Goal: Task Accomplishment & Management: Use online tool/utility

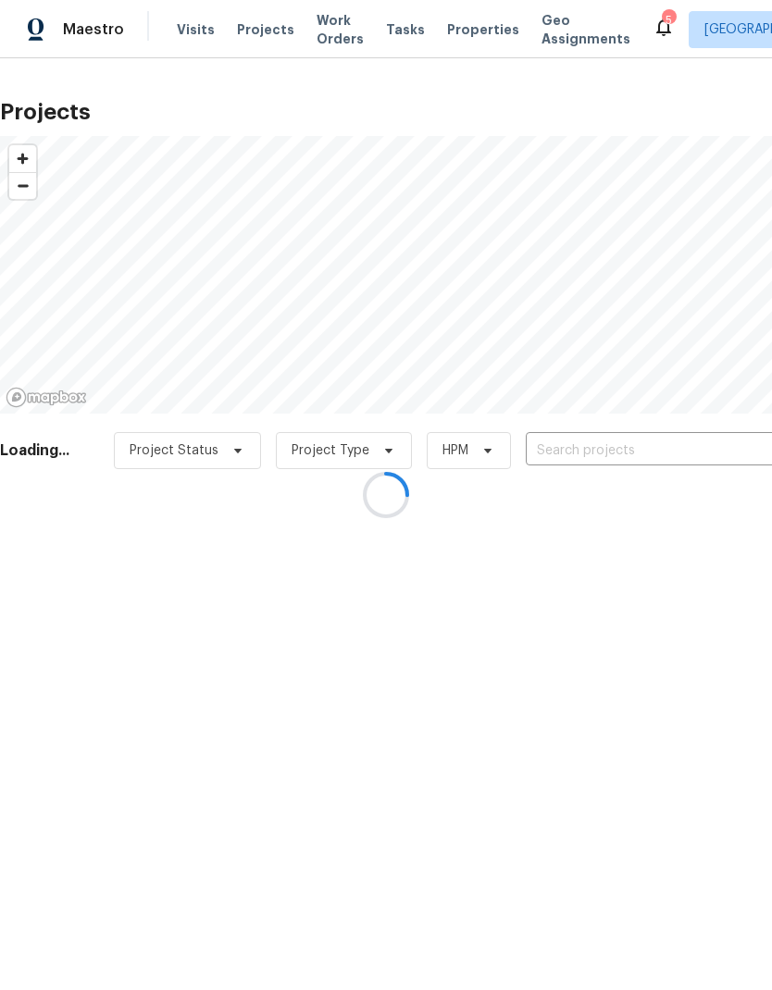
click at [602, 444] on div at bounding box center [386, 495] width 772 height 990
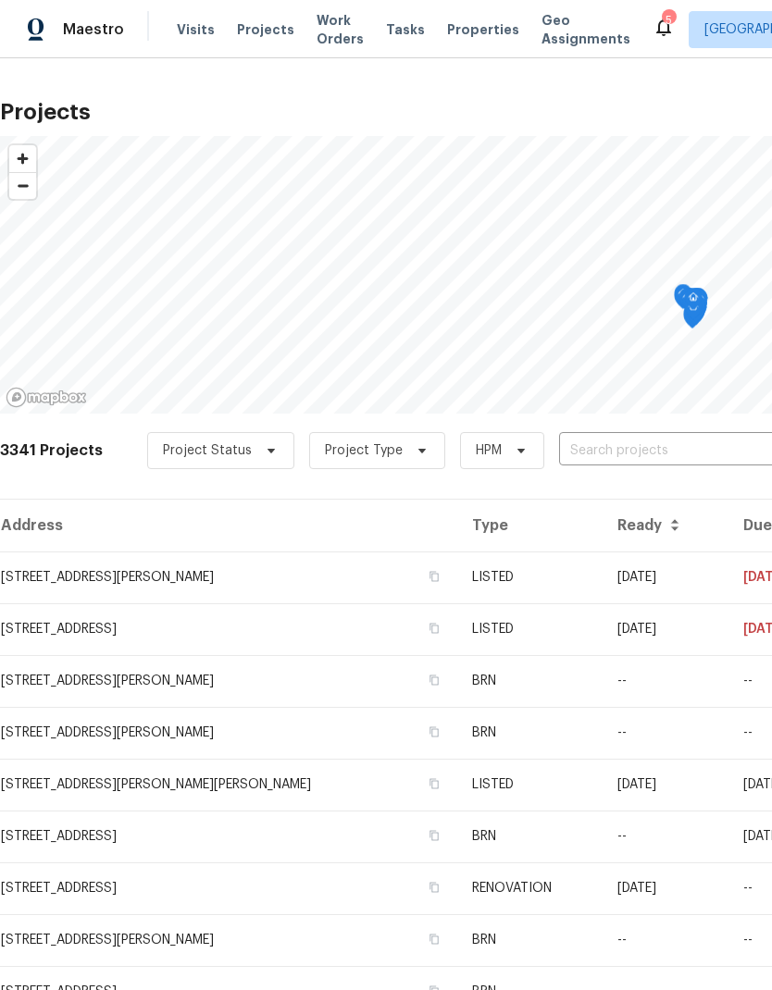
click at [644, 452] on input "text" at bounding box center [665, 451] width 212 height 29
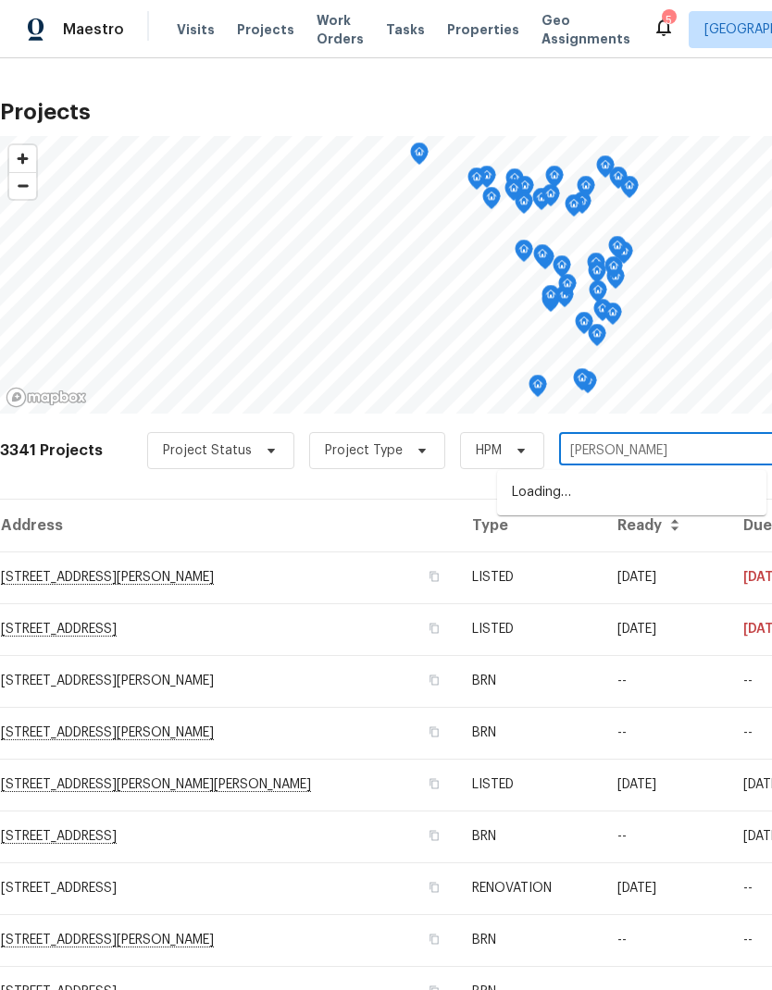
type input "[PERSON_NAME]"
click at [587, 490] on li "[STREET_ADDRESS][PERSON_NAME][PERSON_NAME]" at bounding box center [631, 502] width 269 height 51
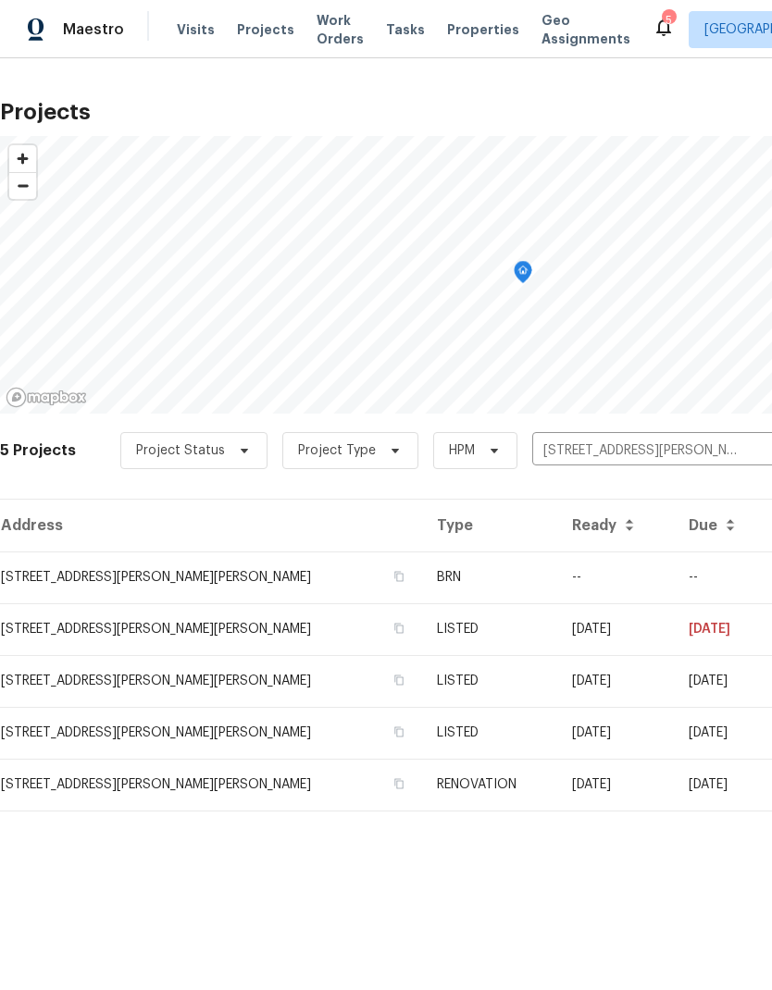
click at [85, 585] on td "[STREET_ADDRESS][PERSON_NAME][PERSON_NAME]" at bounding box center [211, 577] width 422 height 52
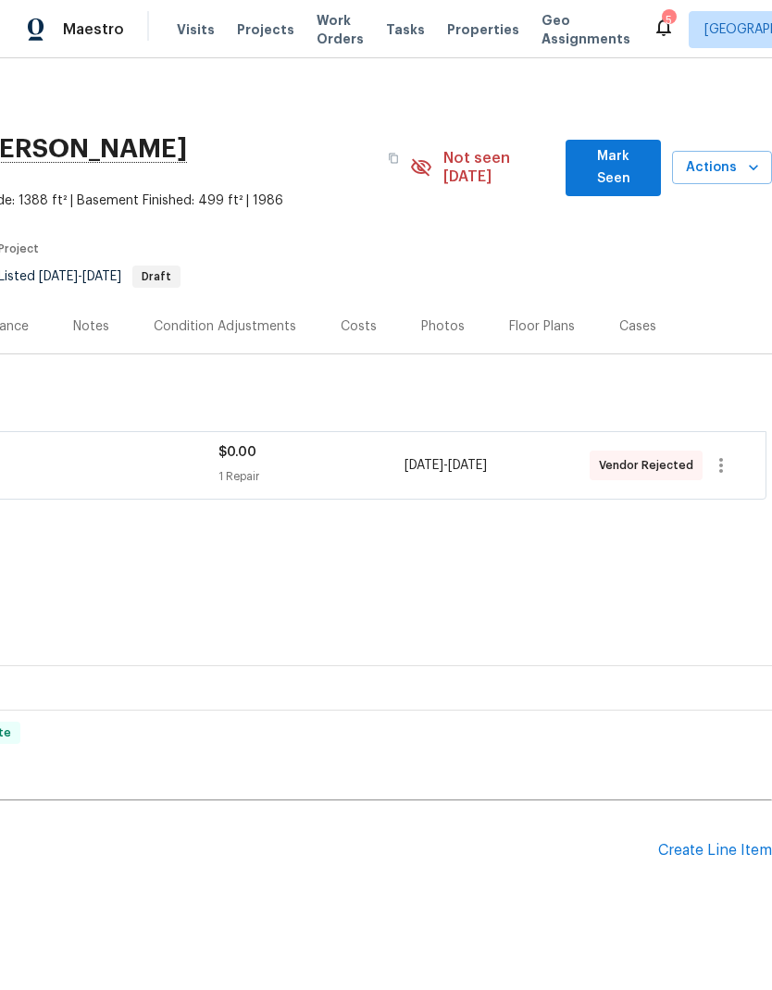
scroll to position [0, 274]
click at [723, 454] on icon "button" at bounding box center [721, 465] width 22 height 22
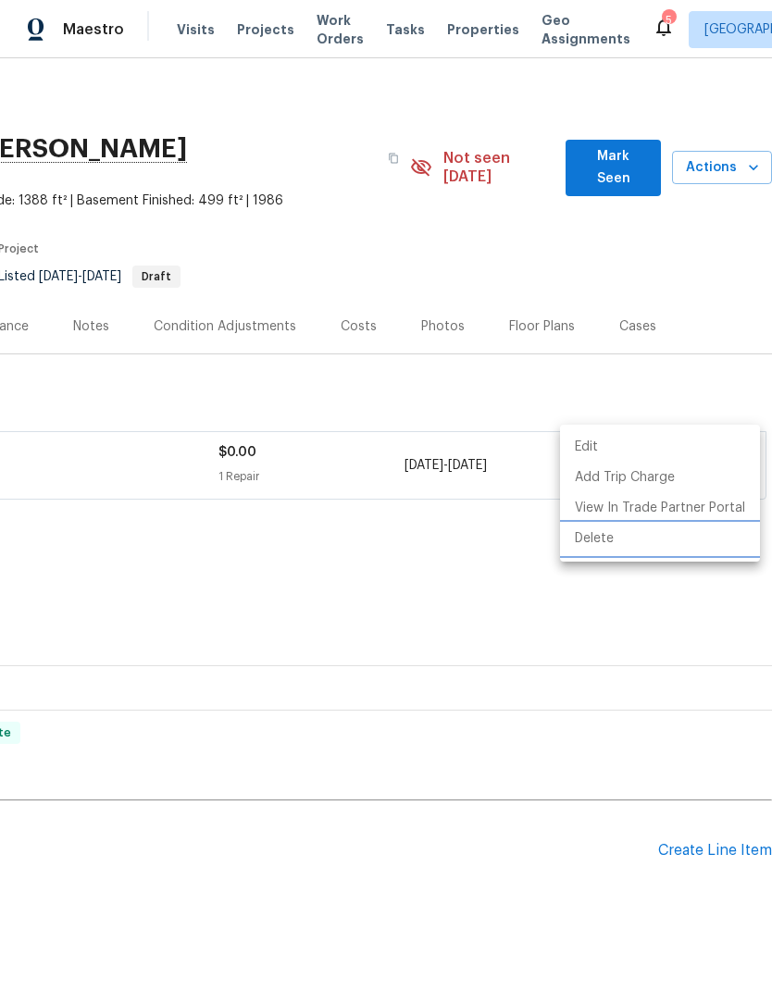
click at [605, 538] on li "Delete" at bounding box center [660, 539] width 200 height 31
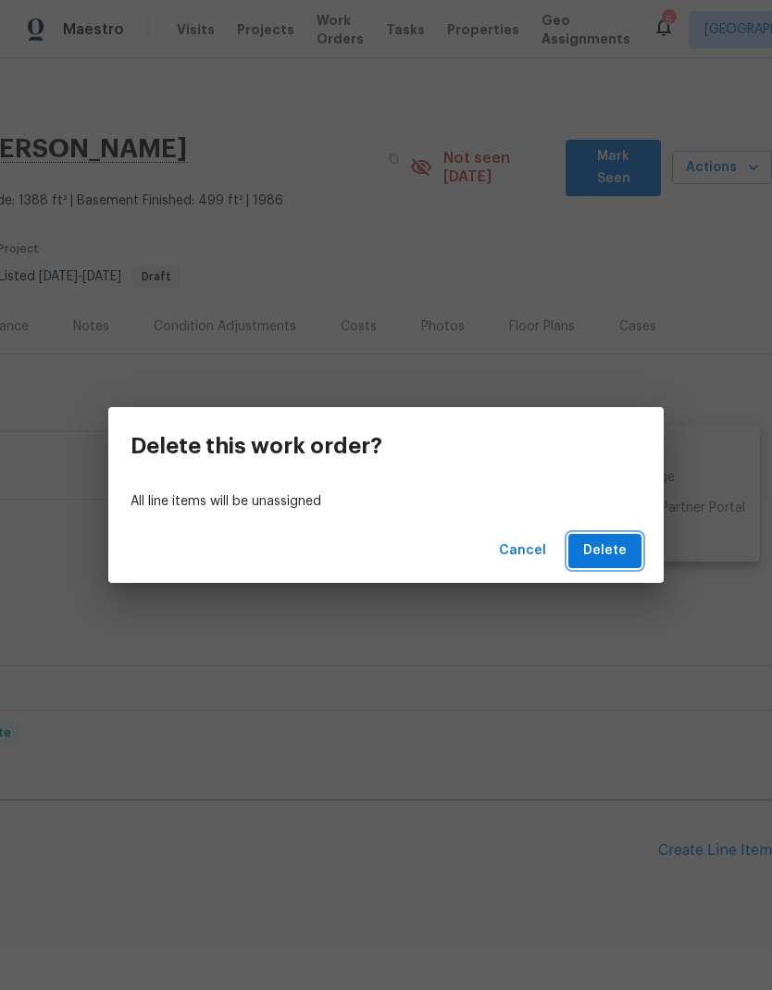
click at [613, 547] on span "Delete" at bounding box center [604, 550] width 43 height 23
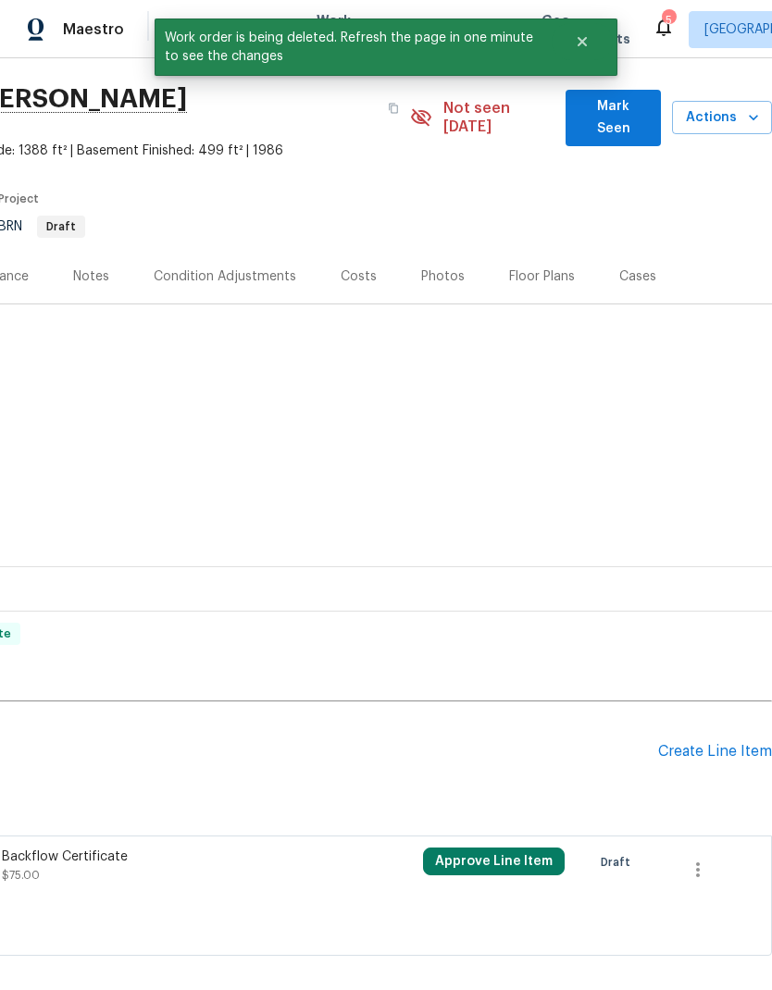
scroll to position [49, 274]
click at [703, 859] on icon "button" at bounding box center [697, 870] width 22 height 22
click at [713, 857] on li "Cancel" at bounding box center [710, 851] width 71 height 31
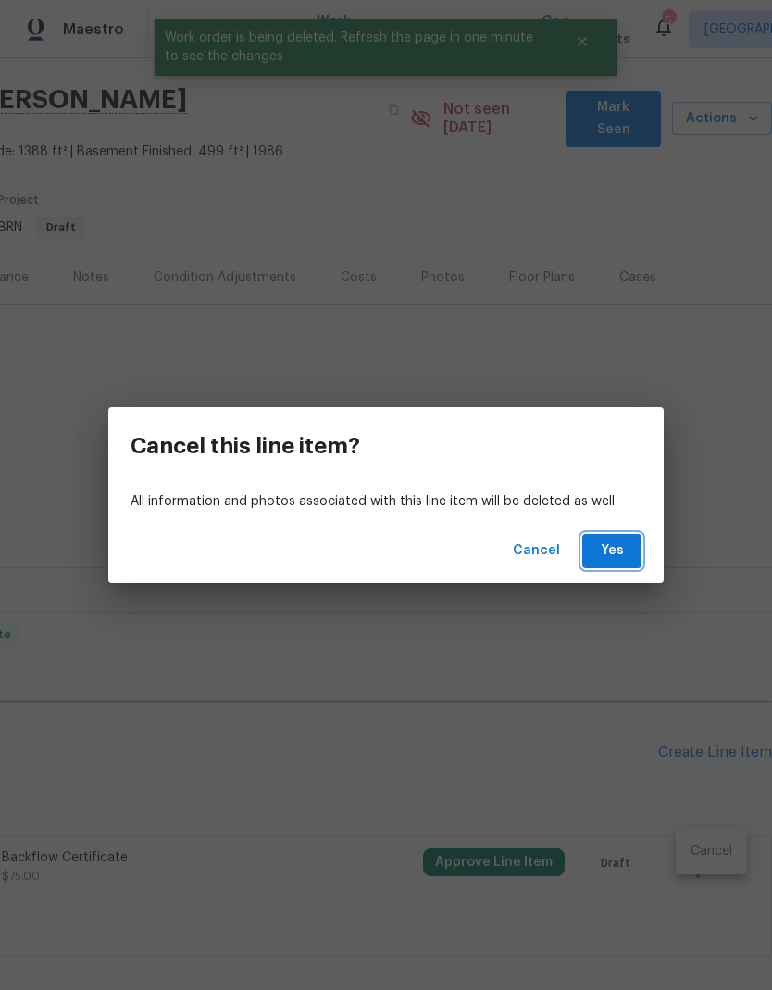
click at [629, 538] on button "Yes" at bounding box center [611, 551] width 59 height 34
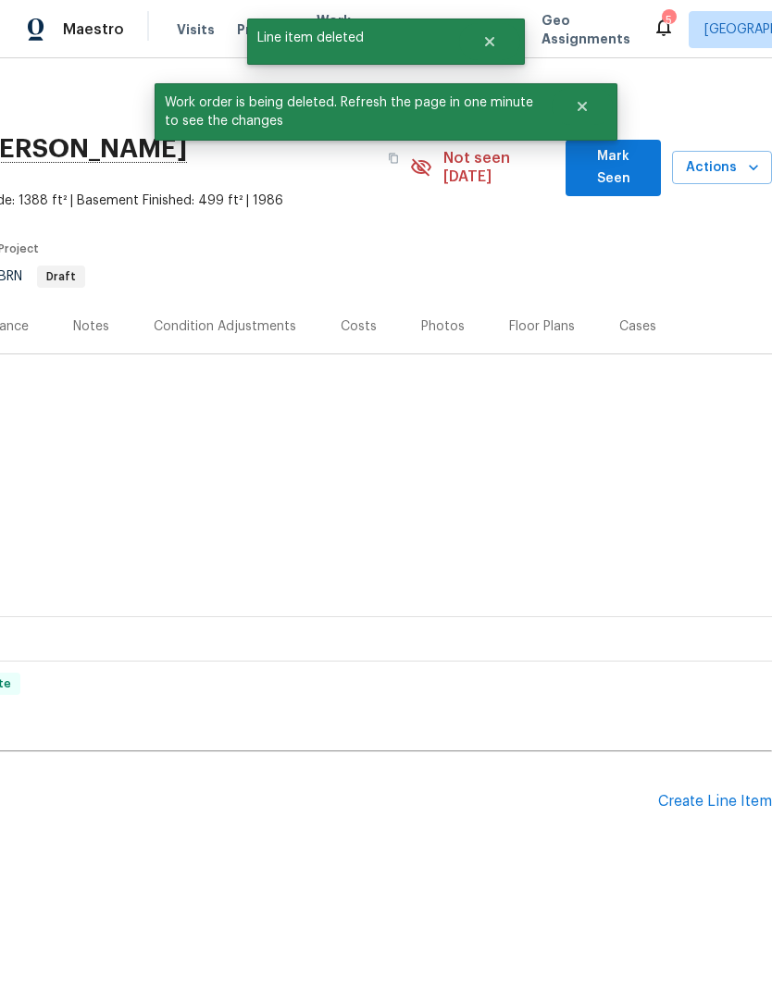
scroll to position [0, 274]
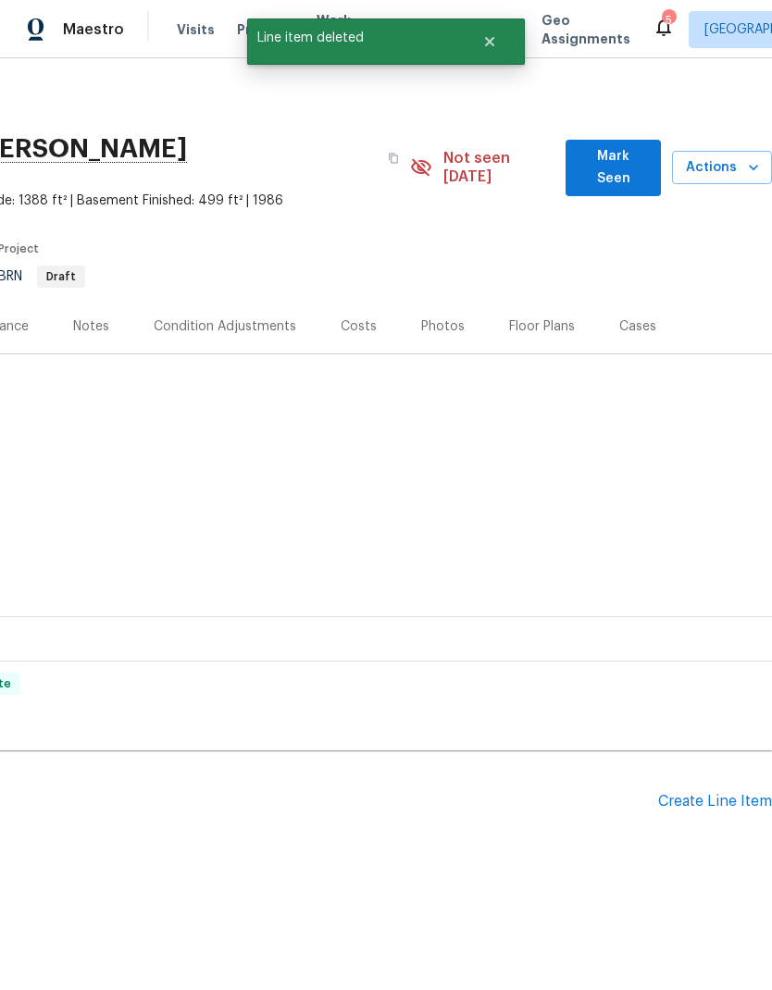
click at [734, 162] on span "Actions" at bounding box center [721, 167] width 70 height 23
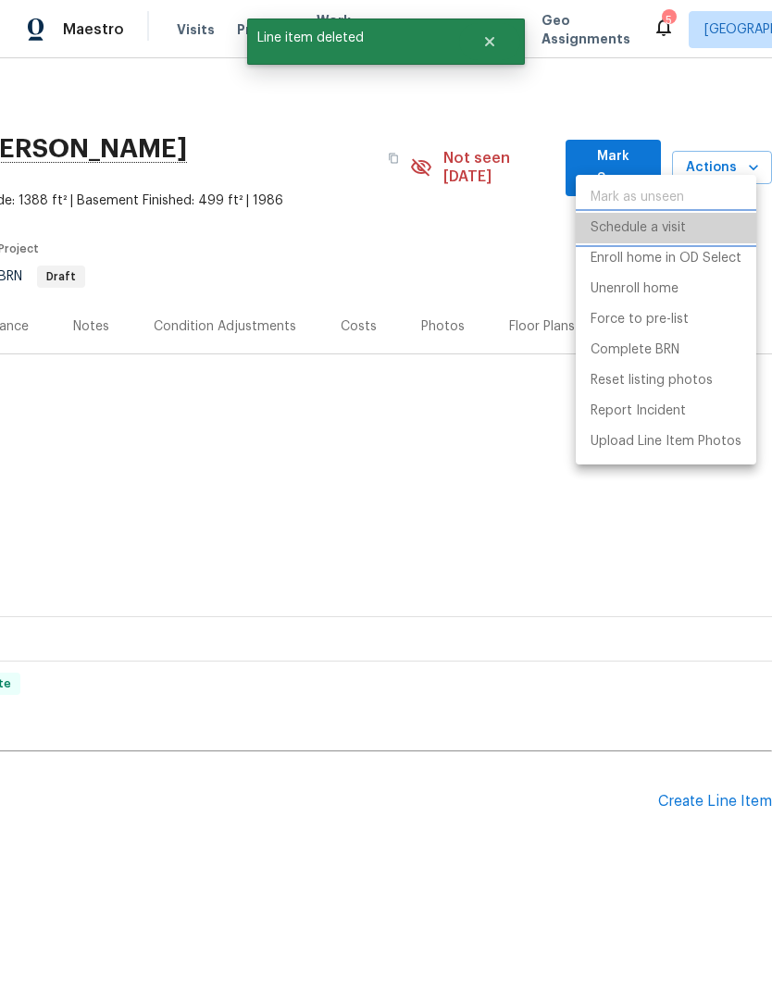
click at [696, 224] on li "Schedule a visit" at bounding box center [665, 228] width 180 height 31
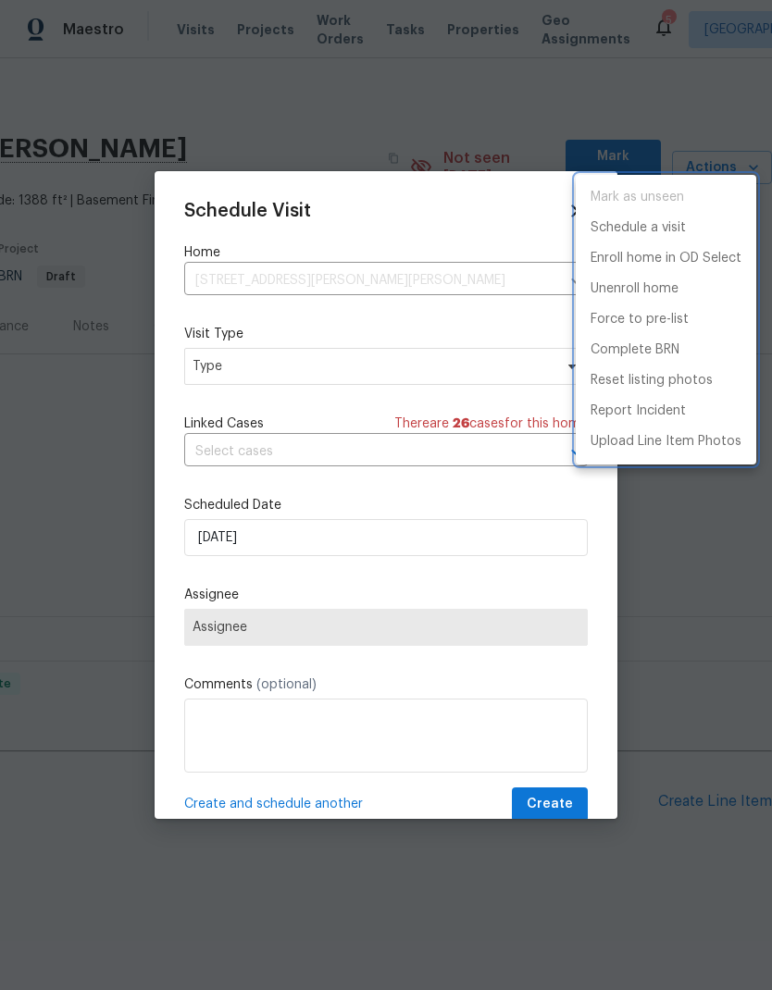
click at [308, 367] on div at bounding box center [386, 495] width 772 height 990
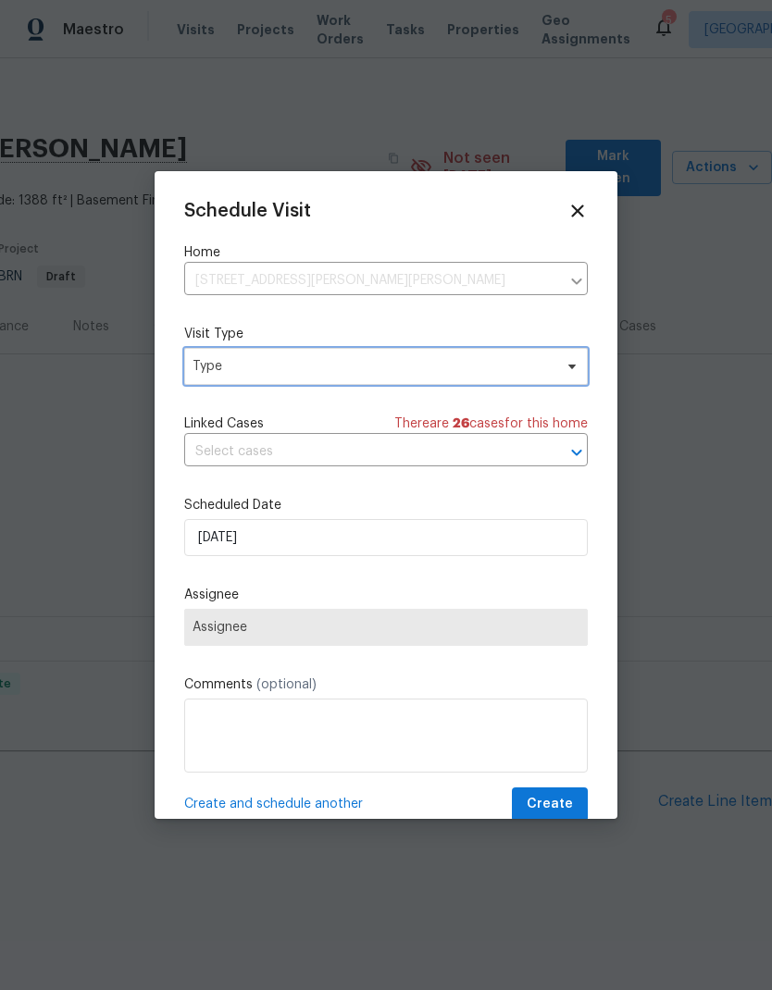
click at [265, 360] on span "Type" at bounding box center [372, 366] width 360 height 19
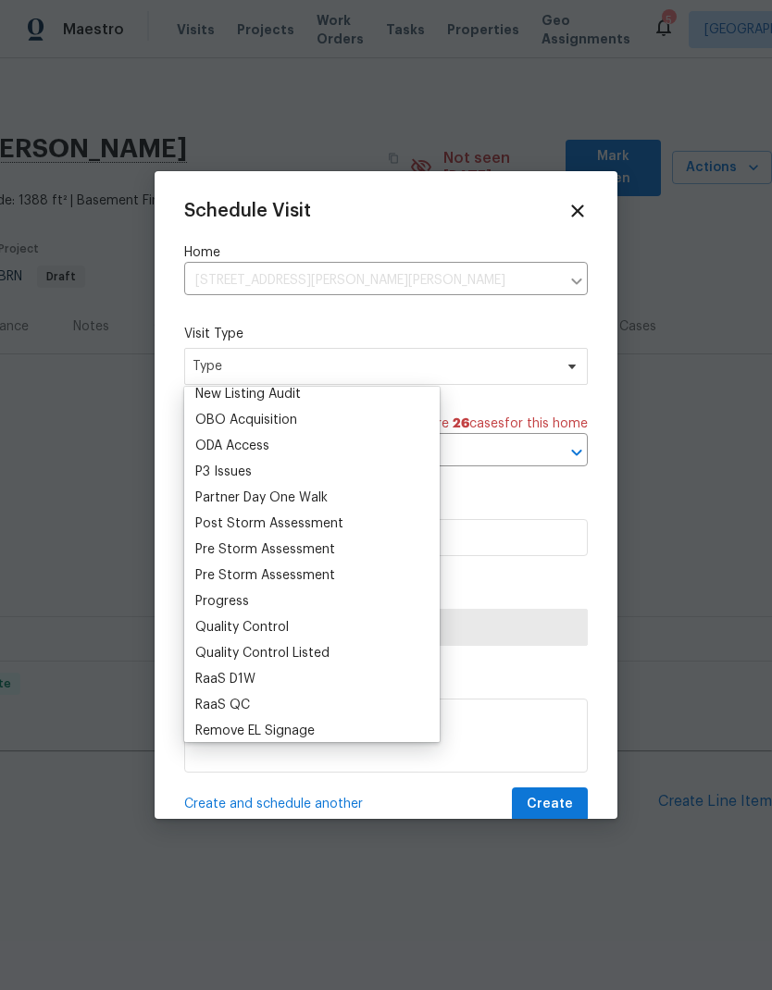
scroll to position [1071, 0]
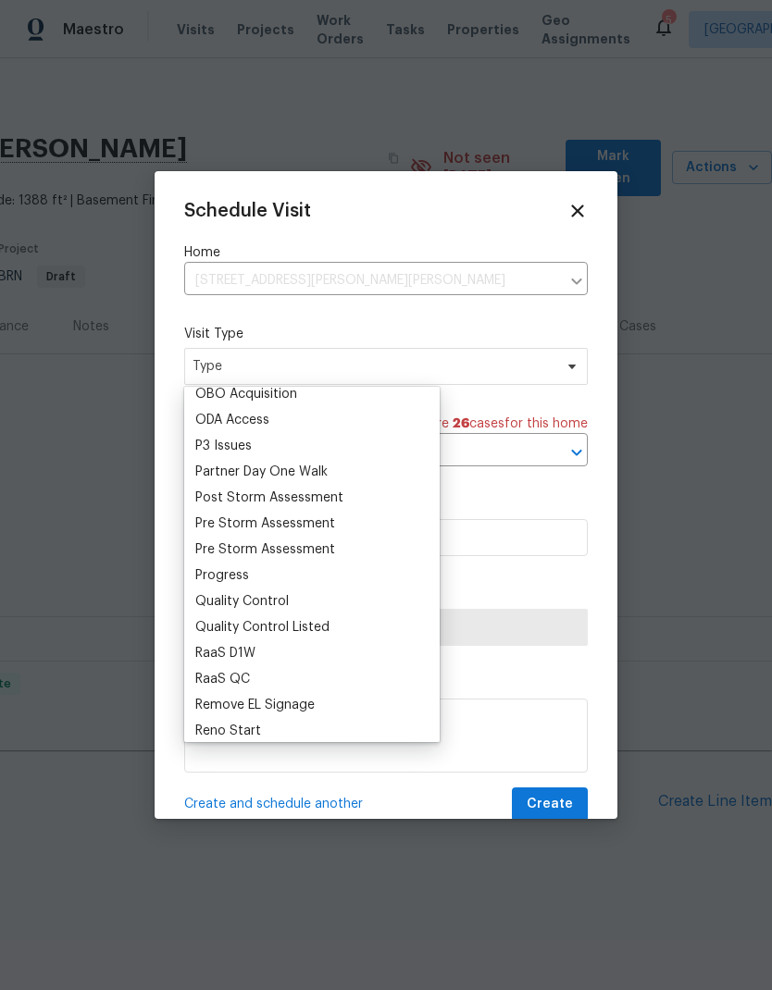
click at [245, 557] on div "Pre Storm Assessment" at bounding box center [265, 549] width 140 height 19
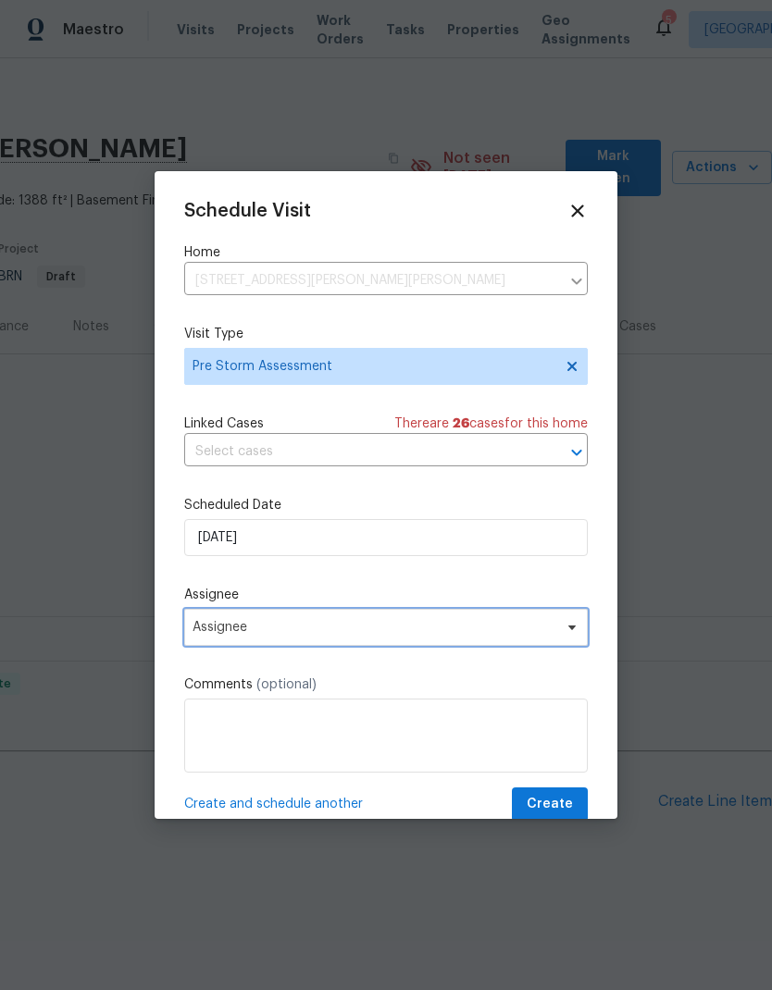
click at [252, 630] on span "Assignee" at bounding box center [373, 627] width 363 height 15
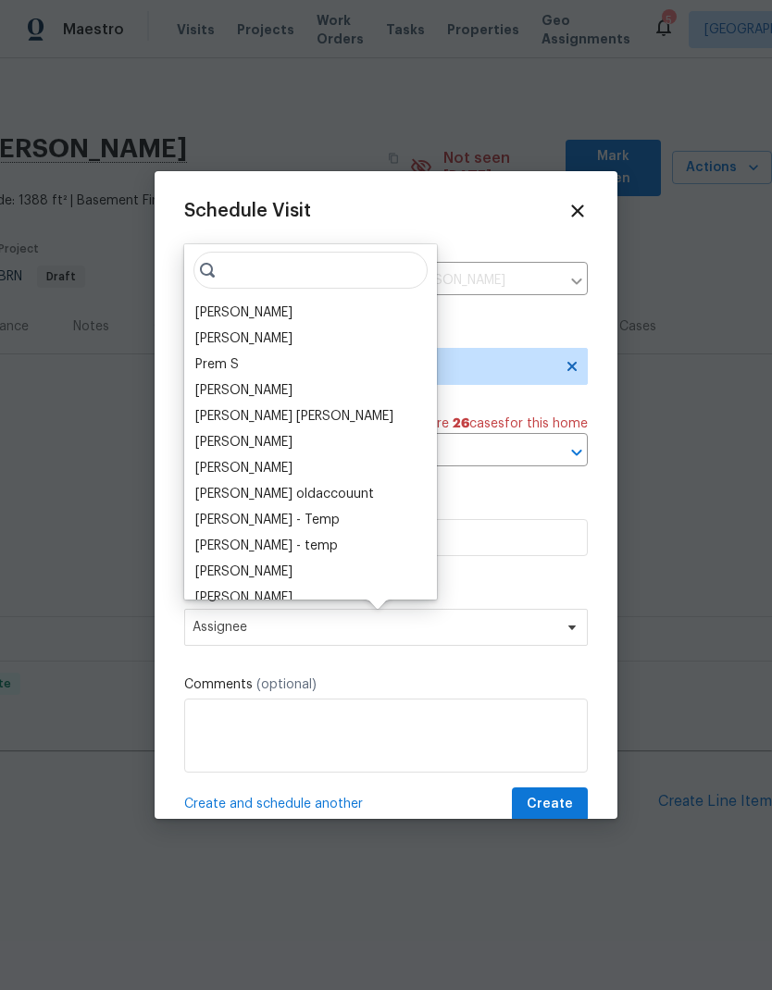
click at [254, 310] on div "[PERSON_NAME]" at bounding box center [243, 312] width 97 height 19
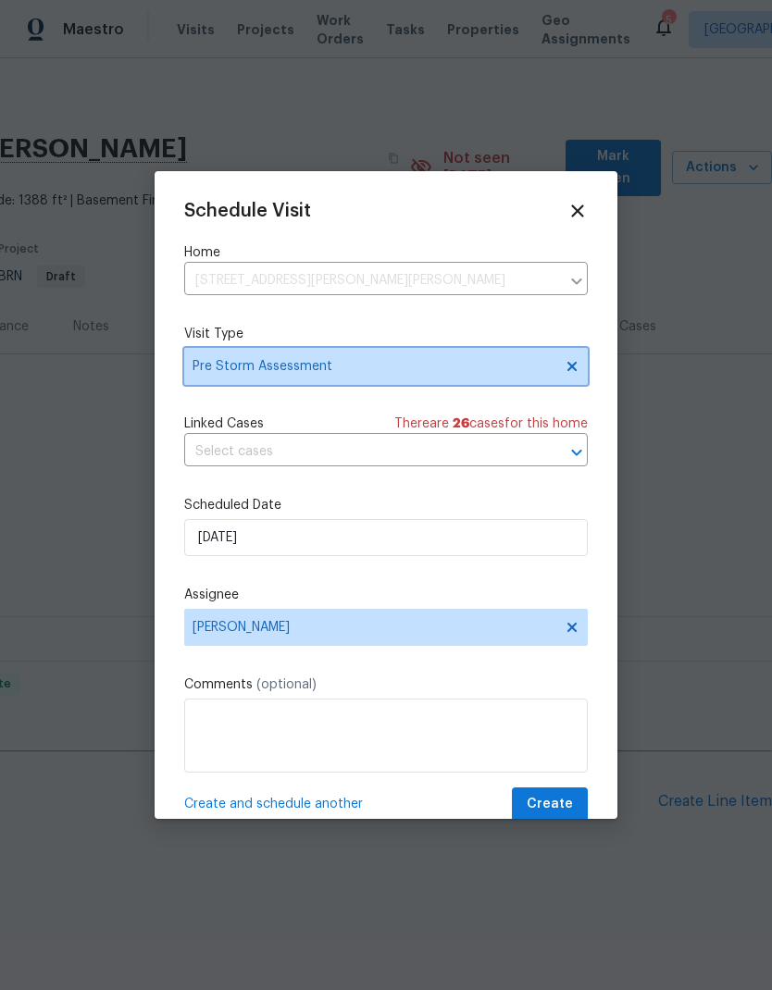
click at [261, 365] on span "Pre Storm Assessment" at bounding box center [372, 366] width 360 height 19
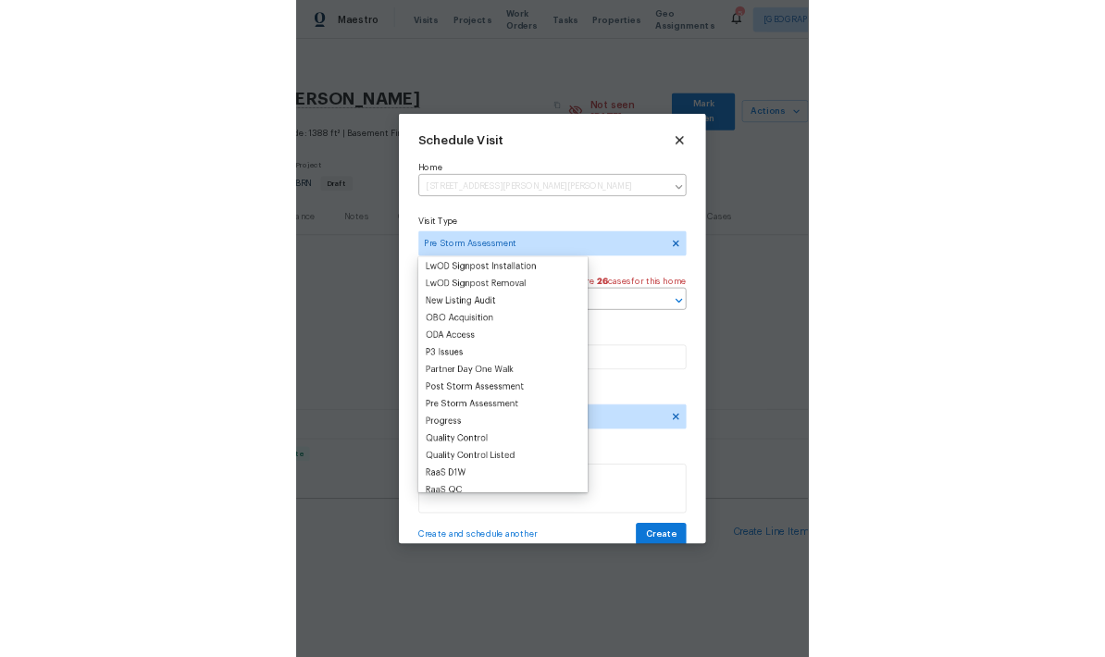
scroll to position [1001, 0]
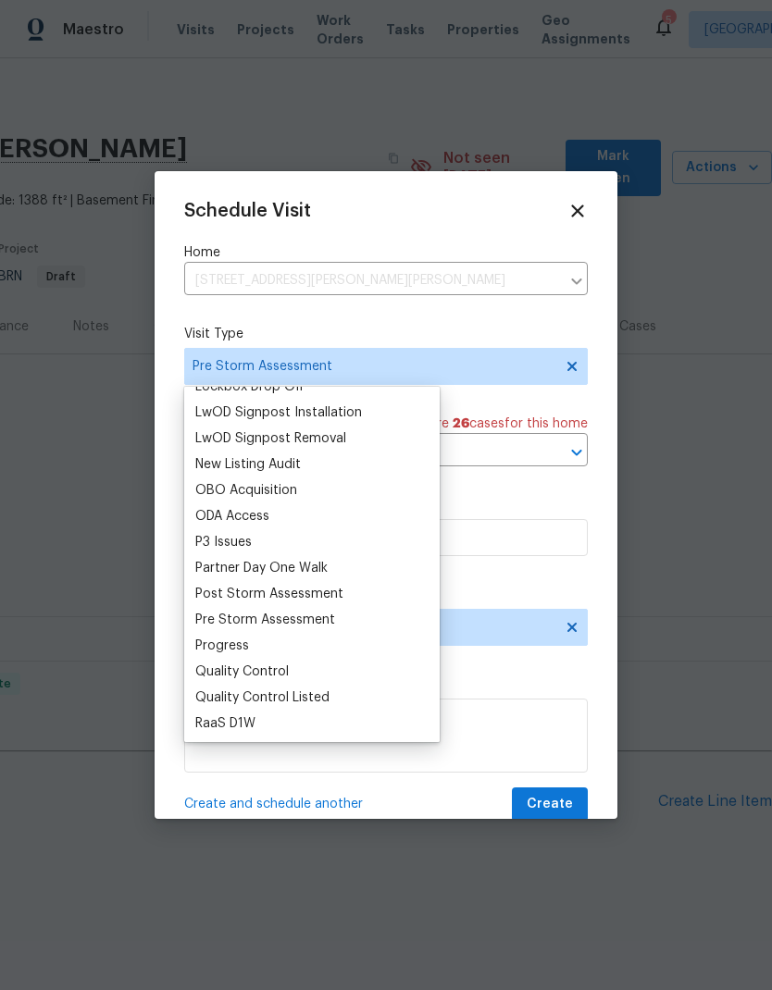
click at [244, 641] on div "Progress" at bounding box center [222, 645] width 54 height 19
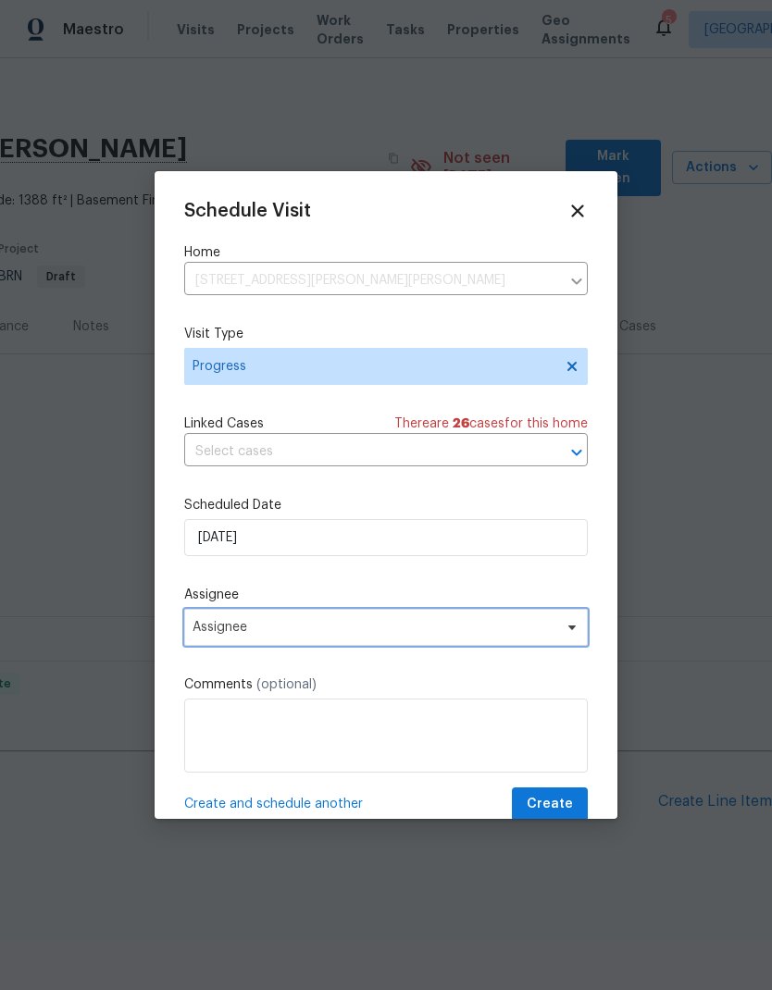
click at [285, 623] on span "Assignee" at bounding box center [385, 627] width 403 height 37
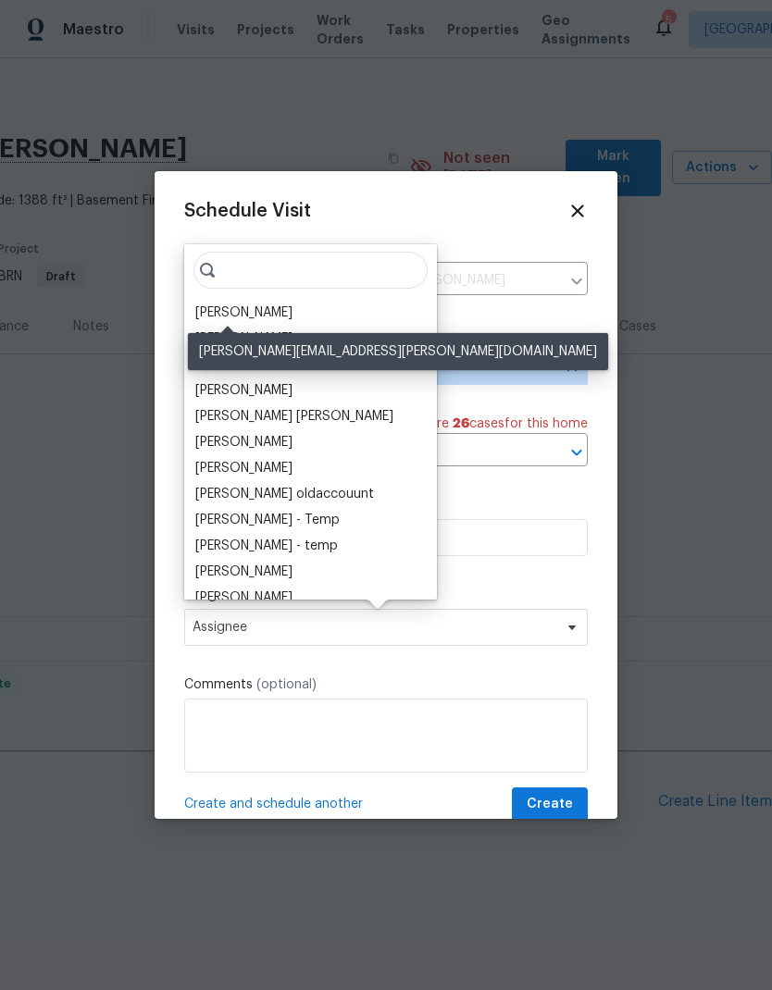
click at [237, 307] on div "[PERSON_NAME]" at bounding box center [243, 312] width 97 height 19
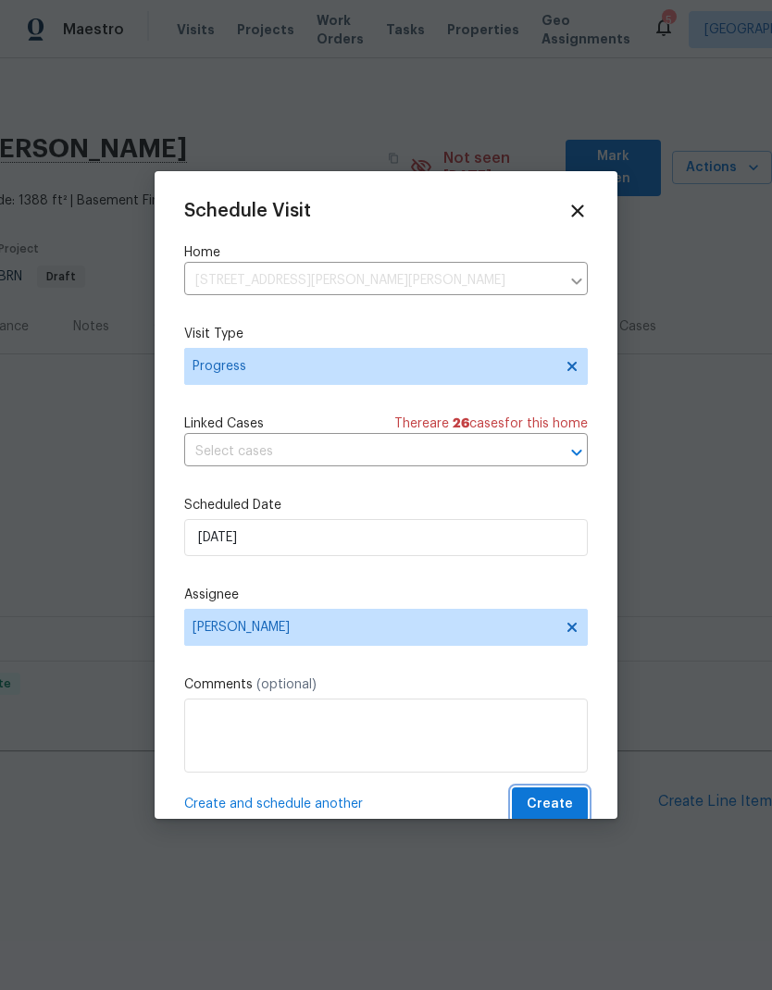
click at [561, 805] on span "Create" at bounding box center [549, 804] width 46 height 23
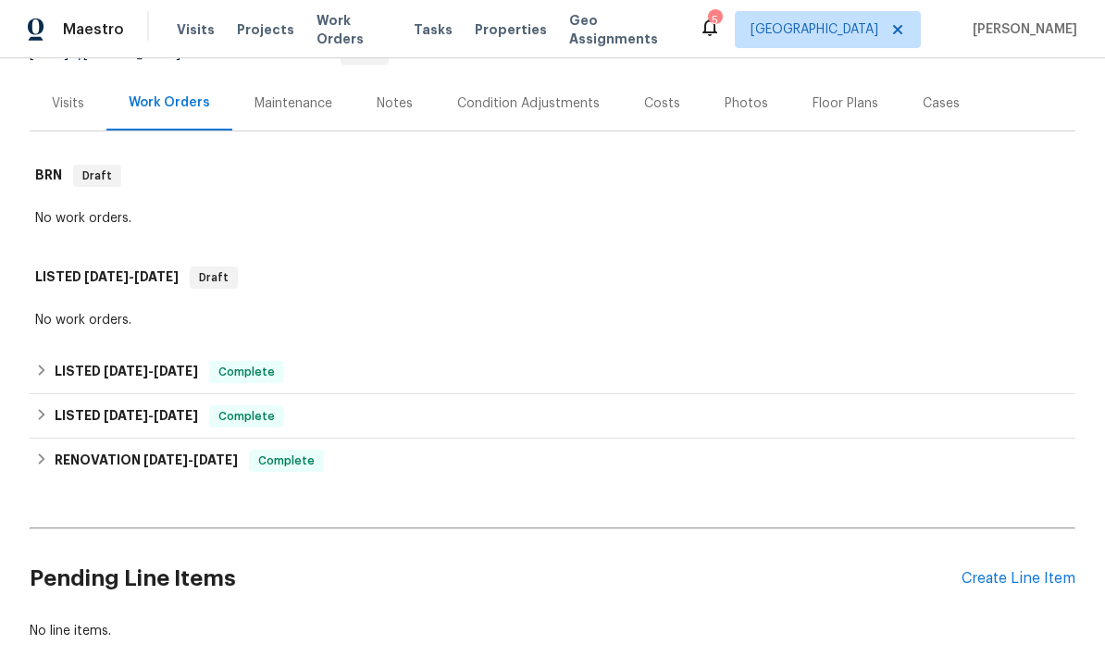
scroll to position [225, 0]
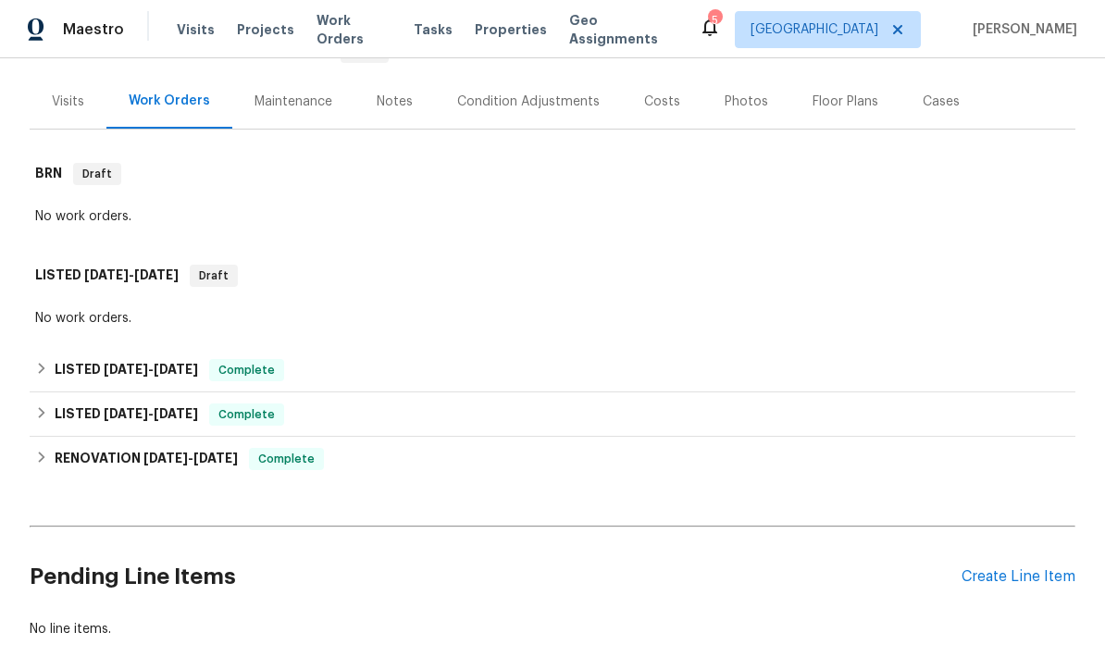
click at [513, 309] on div "No work orders." at bounding box center [552, 318] width 1034 height 19
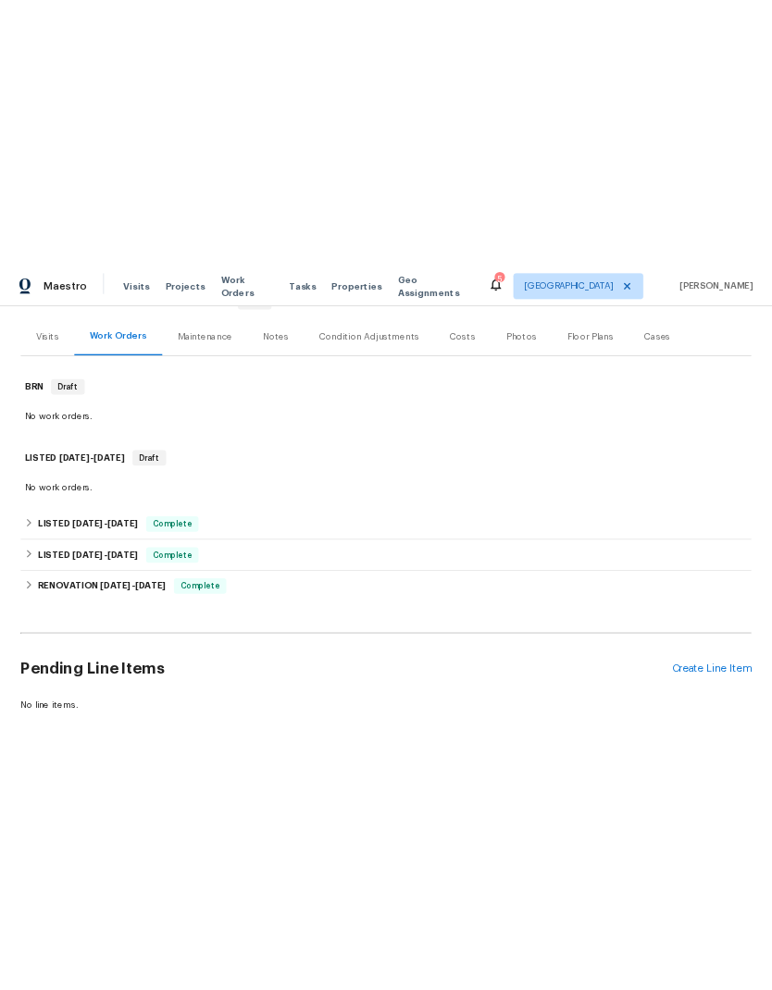
scroll to position [224, 0]
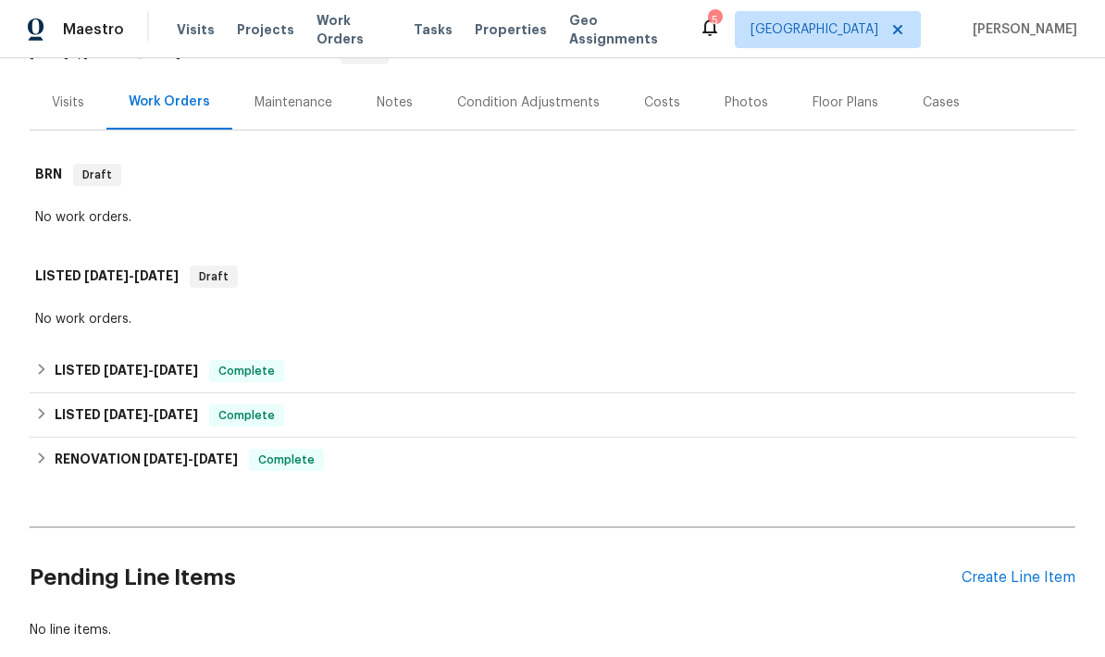
click at [503, 310] on div "No work orders." at bounding box center [552, 319] width 1034 height 19
click at [502, 310] on div "No work orders." at bounding box center [552, 319] width 1034 height 19
click at [501, 310] on div "No work orders." at bounding box center [552, 319] width 1034 height 19
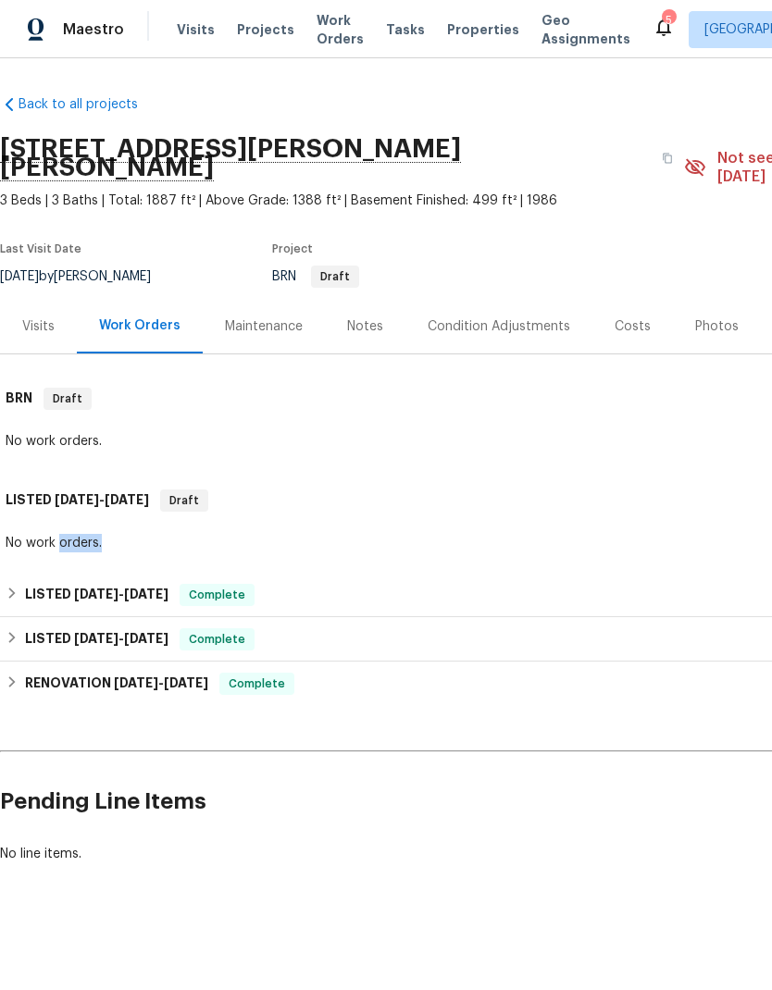
scroll to position [0, 0]
click at [253, 28] on span "Projects" at bounding box center [265, 29] width 57 height 19
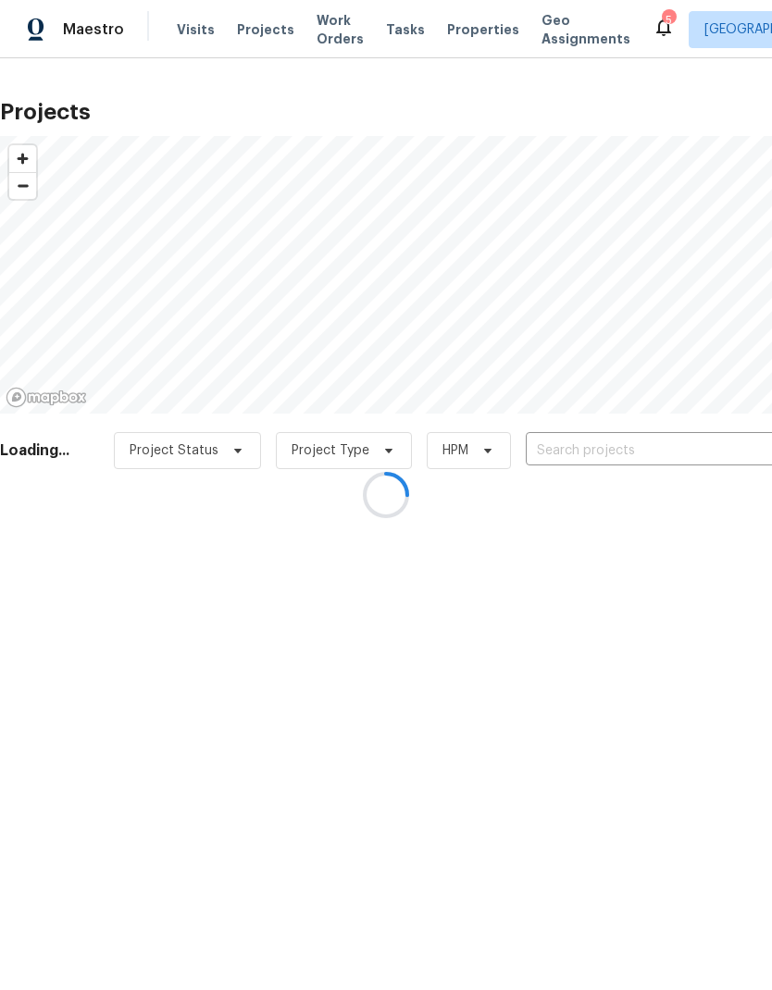
click at [627, 441] on div at bounding box center [386, 495] width 772 height 990
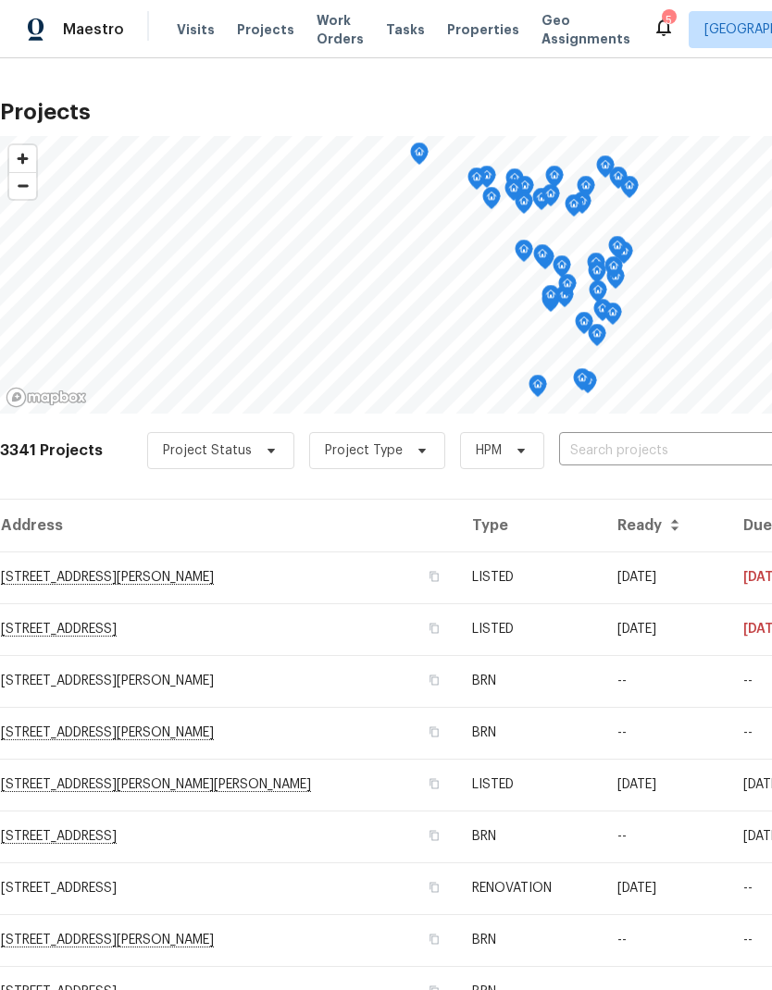
click at [619, 449] on input "text" at bounding box center [665, 451] width 212 height 29
type input "cobbler"
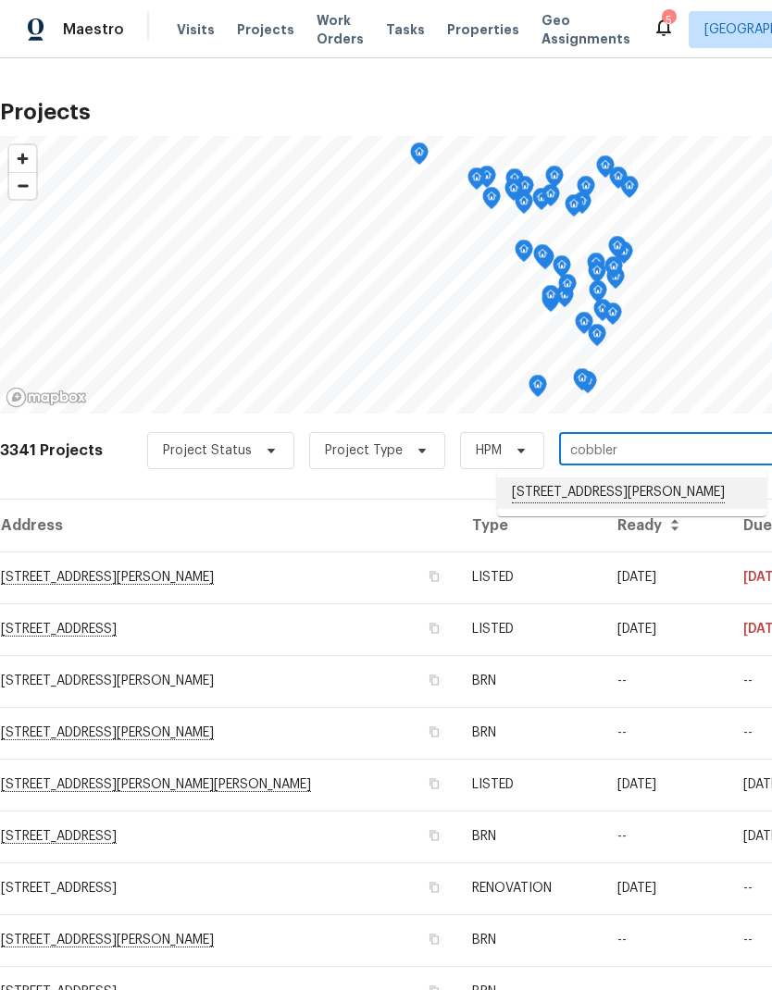
click at [576, 492] on li "[STREET_ADDRESS][PERSON_NAME]" at bounding box center [631, 492] width 269 height 31
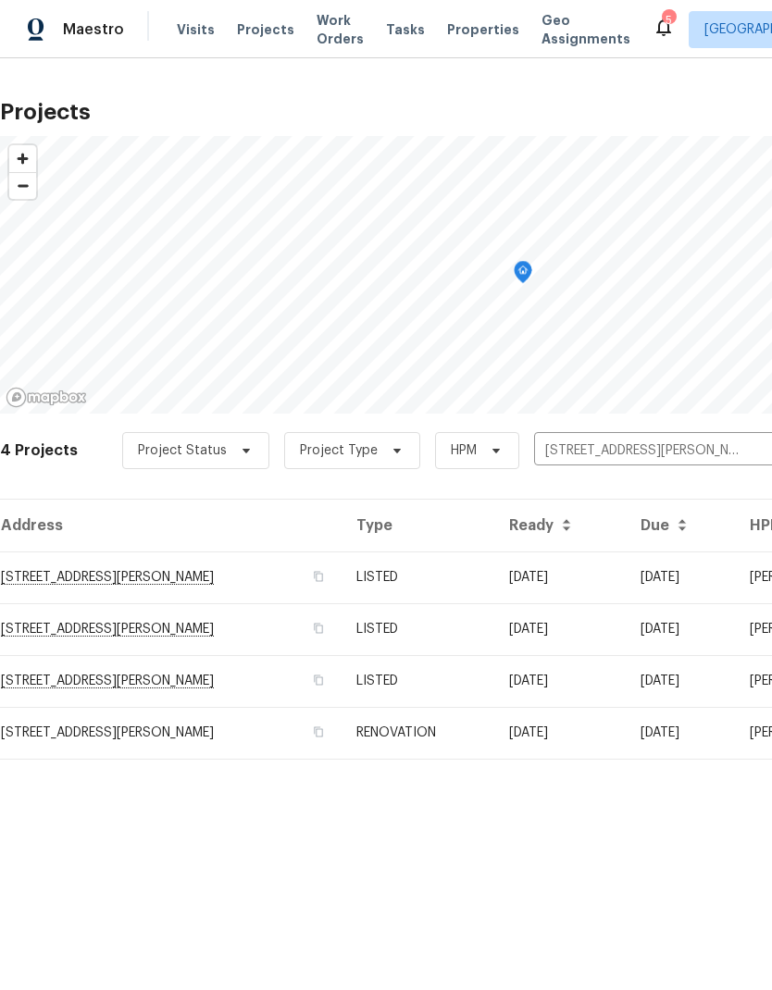
click at [493, 575] on td "LISTED" at bounding box center [417, 577] width 152 height 52
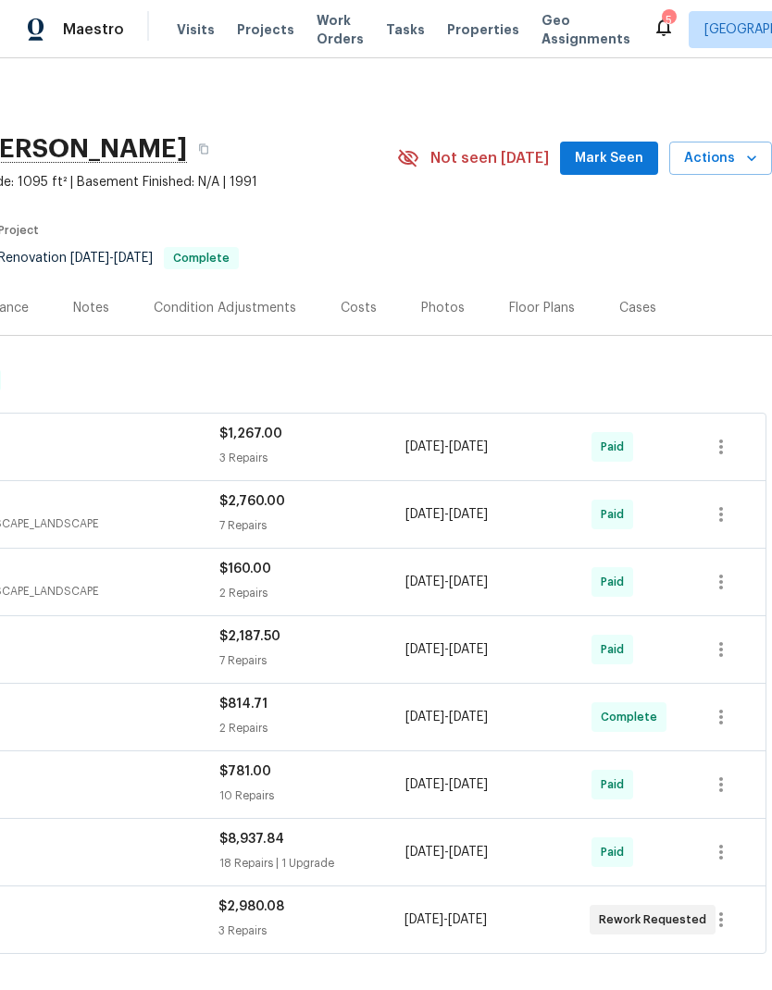
scroll to position [0, 274]
click at [748, 159] on icon "button" at bounding box center [751, 158] width 19 height 19
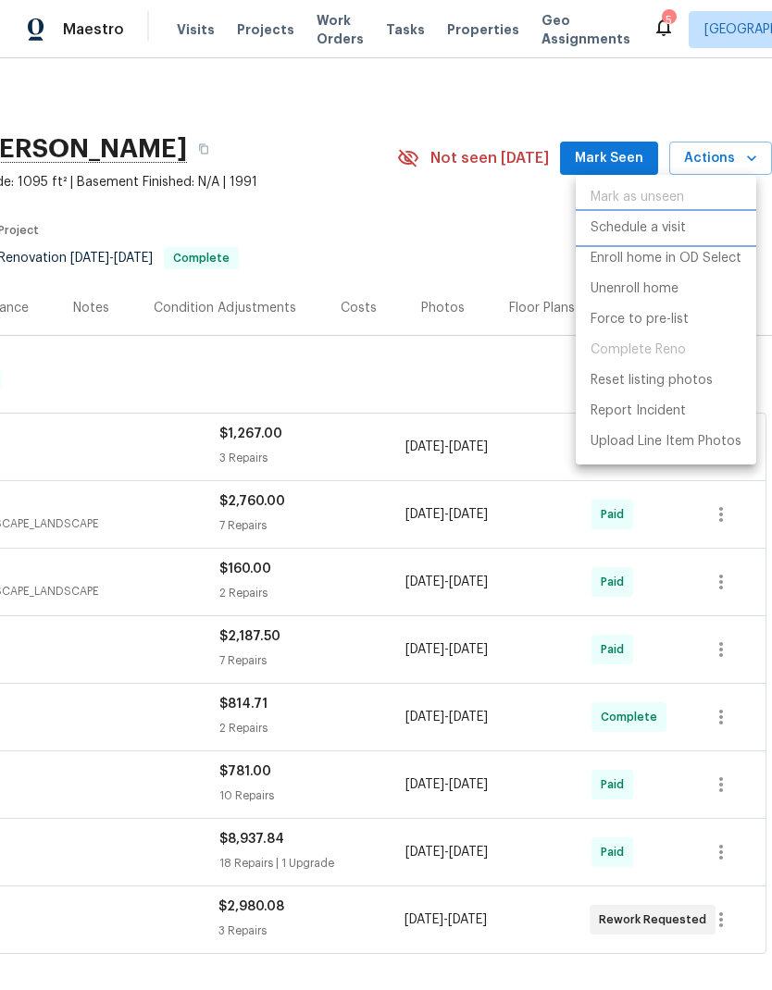
click at [663, 226] on p "Schedule a visit" at bounding box center [637, 227] width 95 height 19
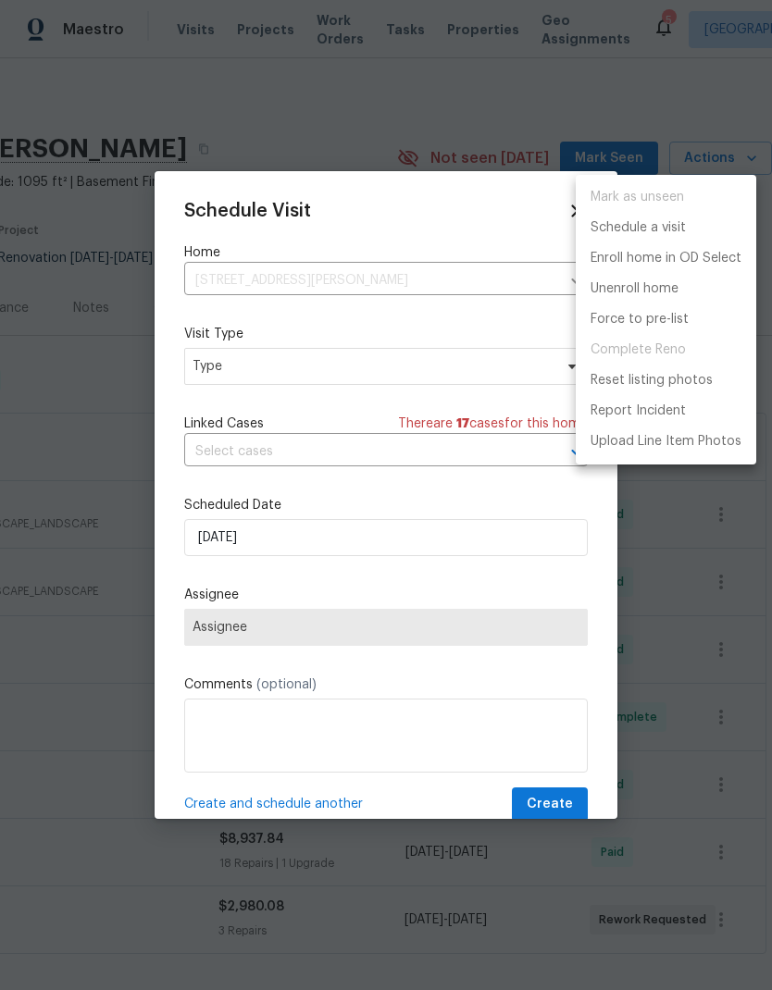
click at [259, 369] on div at bounding box center [386, 495] width 772 height 990
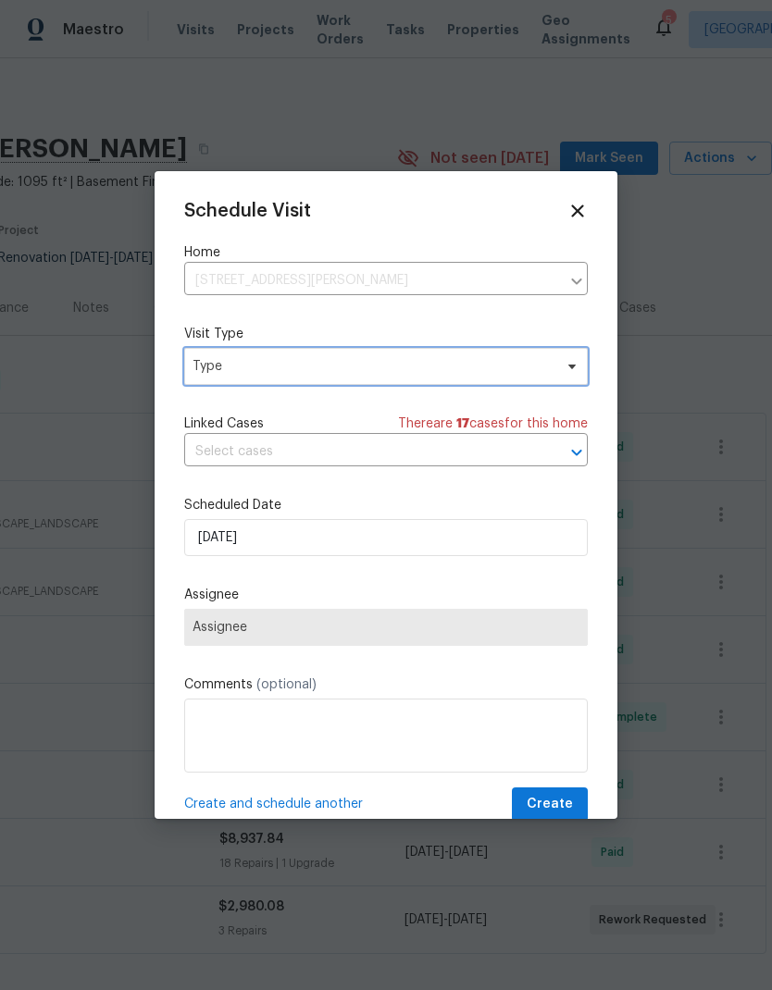
click at [263, 368] on span "Type" at bounding box center [372, 366] width 360 height 19
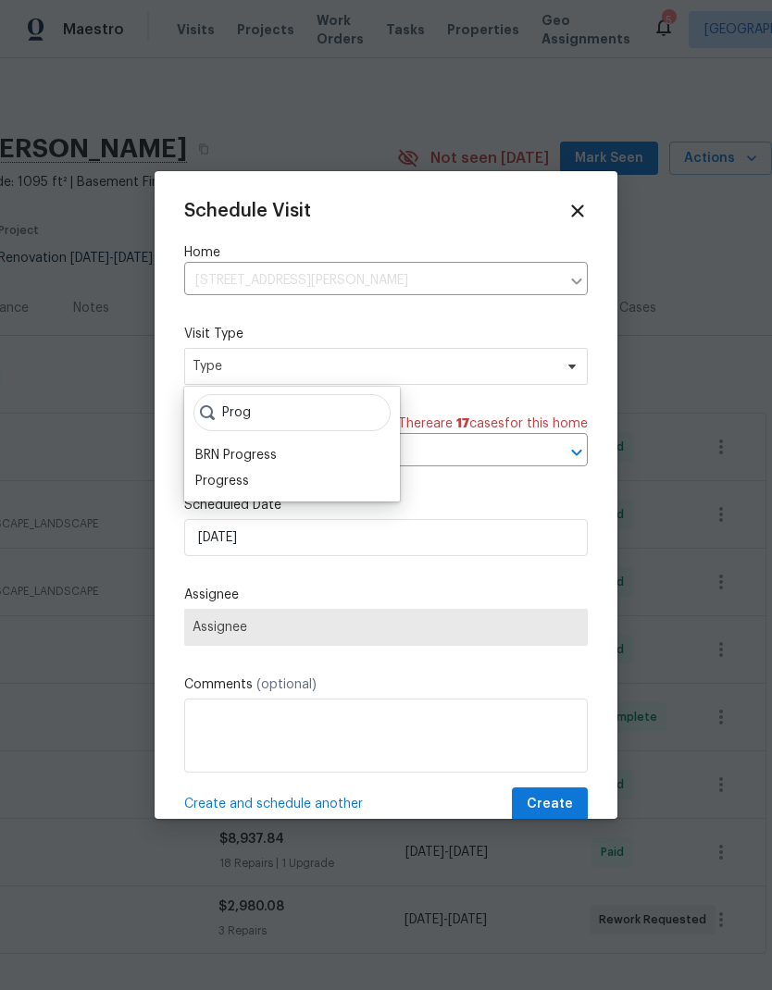
type input "Prog"
click at [233, 482] on div "Progress" at bounding box center [222, 481] width 54 height 19
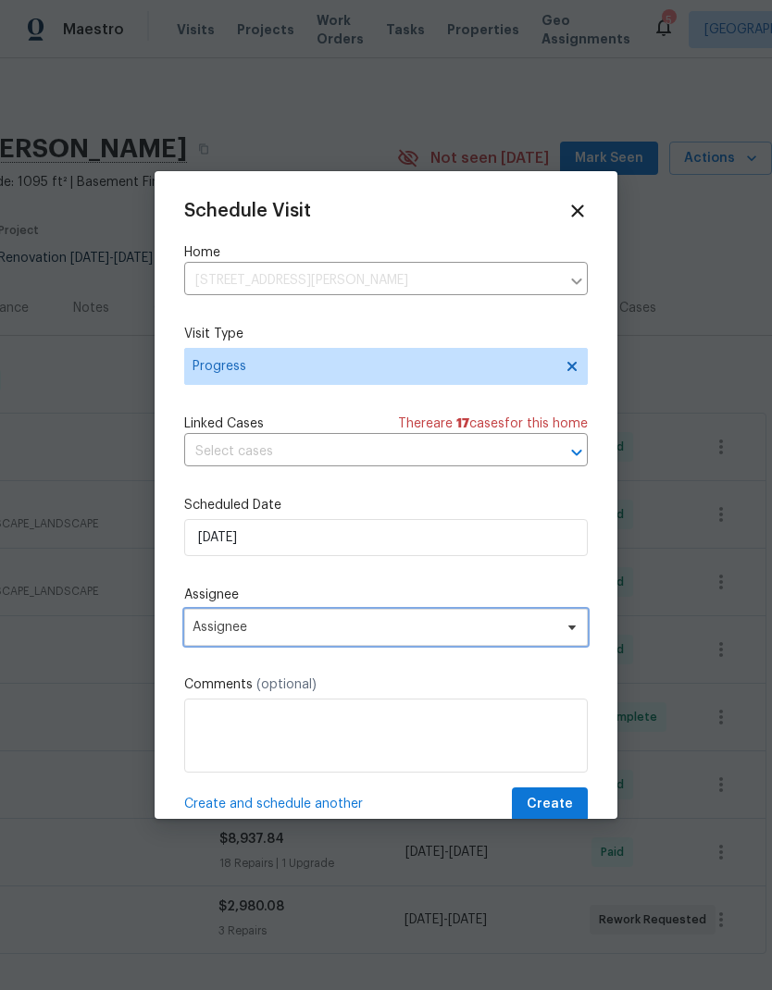
click at [239, 635] on span "Assignee" at bounding box center [373, 627] width 363 height 15
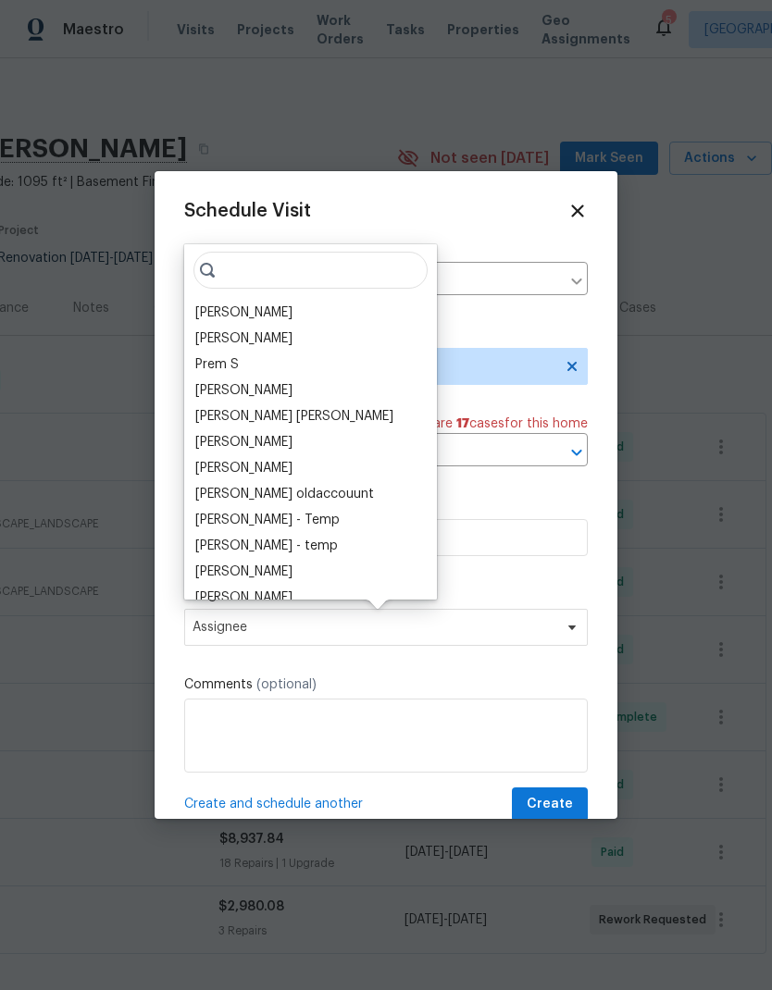
click at [244, 308] on div "[PERSON_NAME]" at bounding box center [243, 312] width 97 height 19
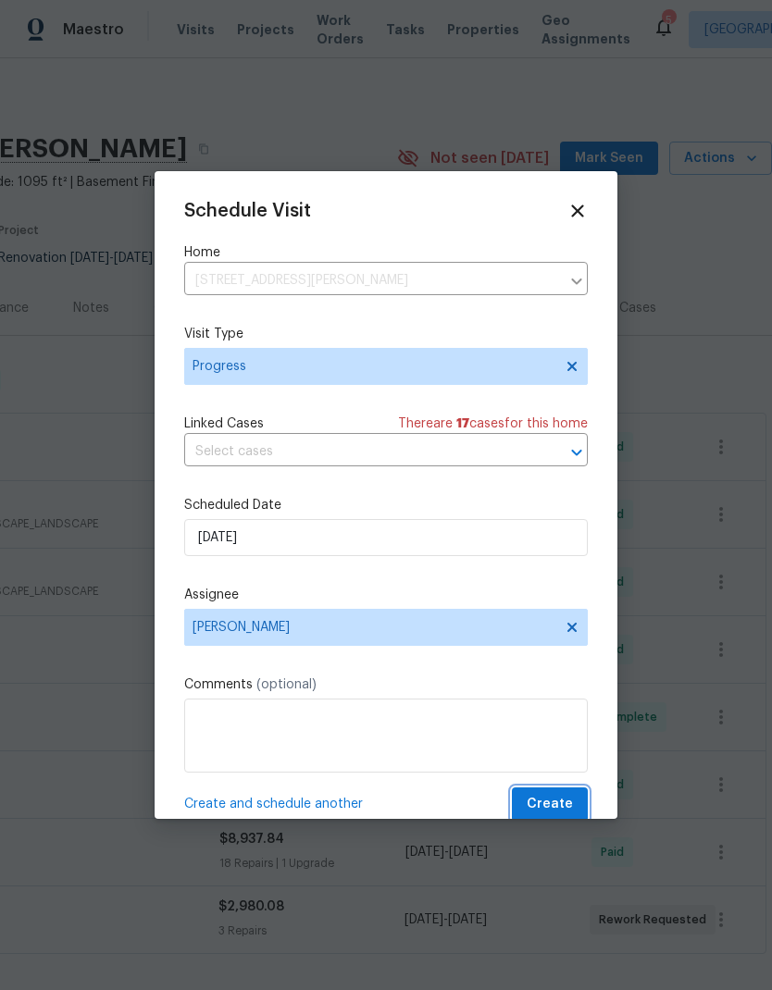
click at [556, 806] on span "Create" at bounding box center [549, 804] width 46 height 23
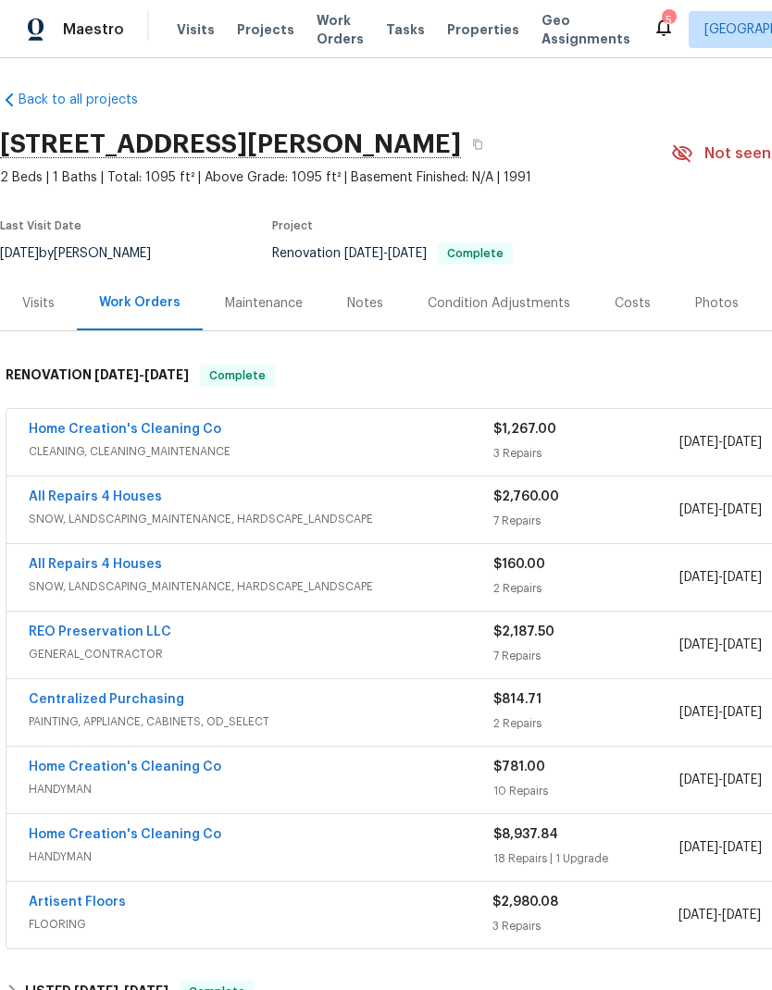
scroll to position [5, 0]
click at [260, 34] on span "Projects" at bounding box center [265, 29] width 57 height 19
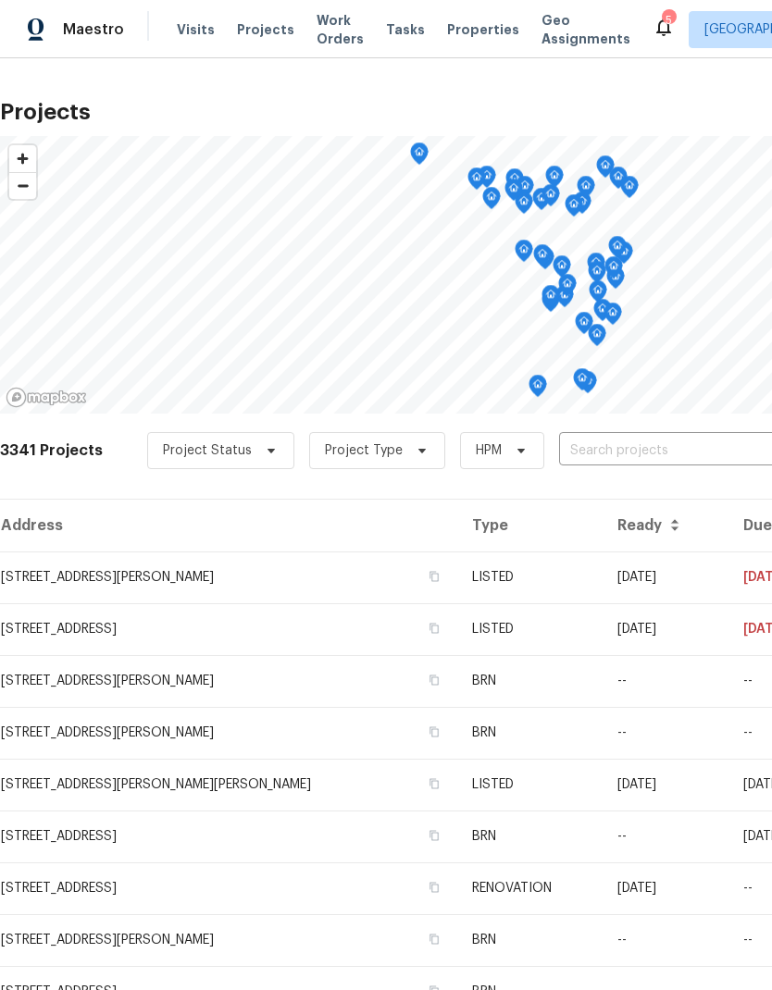
click at [608, 453] on input "text" at bounding box center [665, 451] width 212 height 29
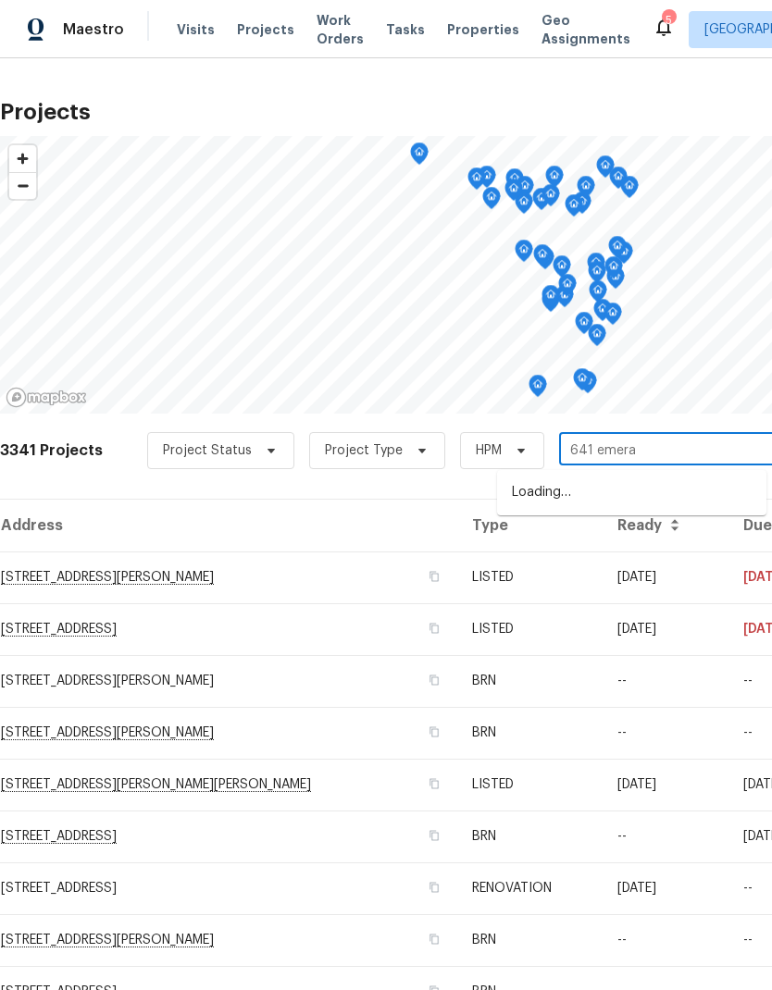
type input "641 emeral"
click at [618, 508] on li "[STREET_ADDRESS][PERSON_NAME][PERSON_NAME]" at bounding box center [631, 502] width 269 height 50
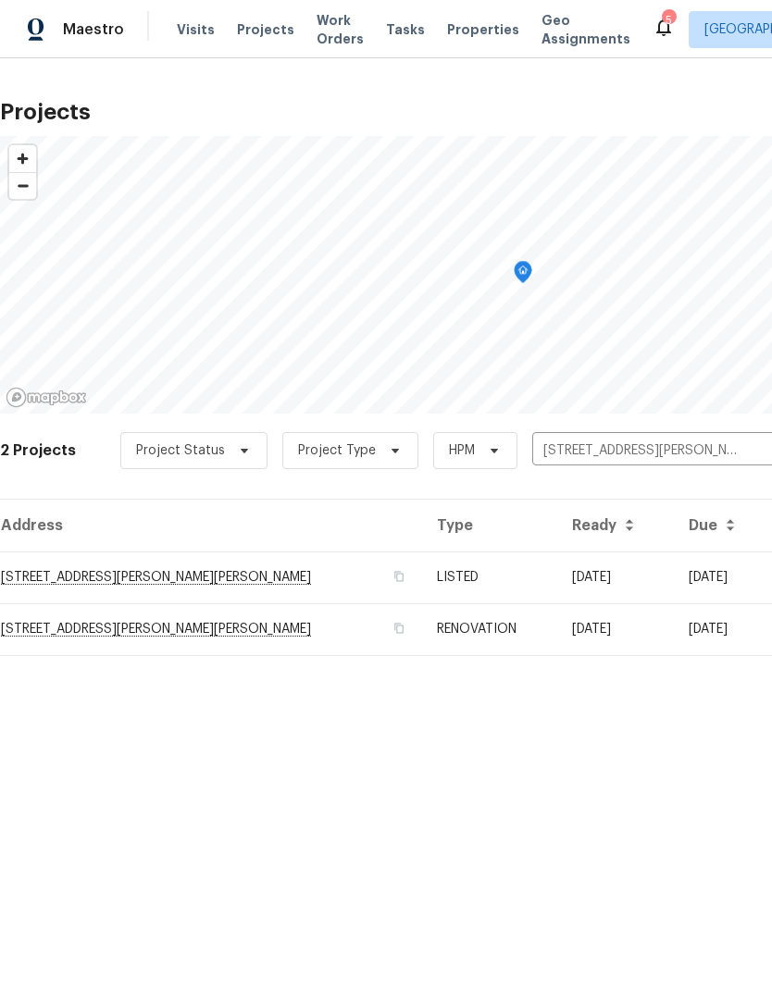
click at [107, 581] on td "[STREET_ADDRESS][PERSON_NAME][PERSON_NAME]" at bounding box center [211, 577] width 422 height 52
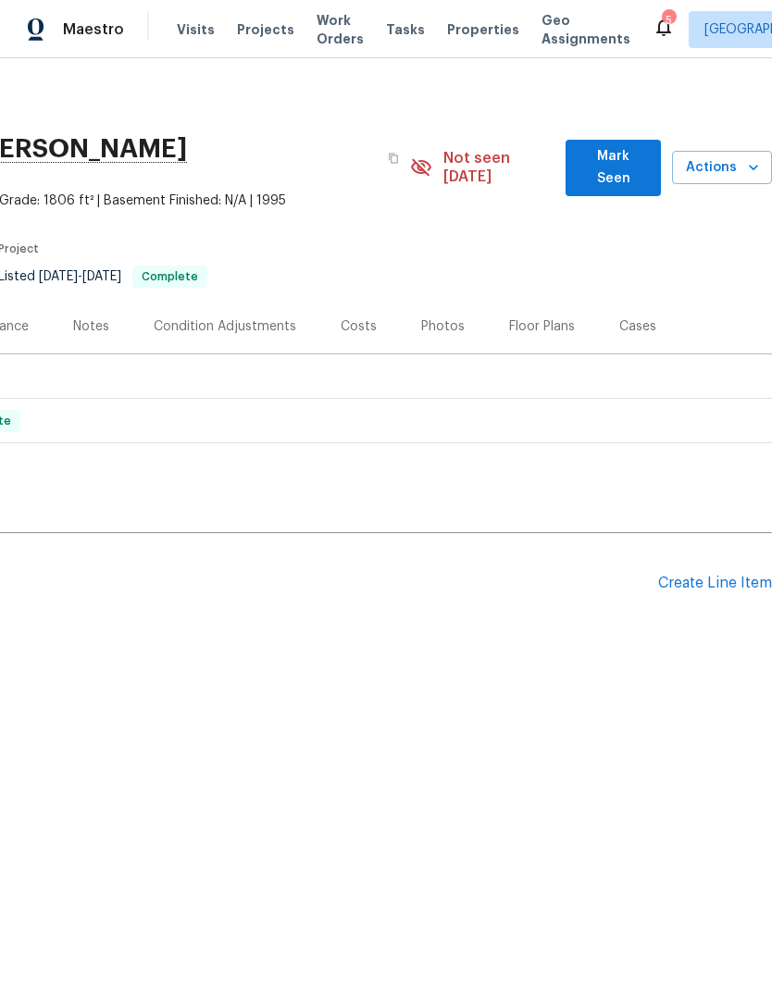
scroll to position [0, 274]
click at [747, 159] on icon "button" at bounding box center [753, 167] width 19 height 19
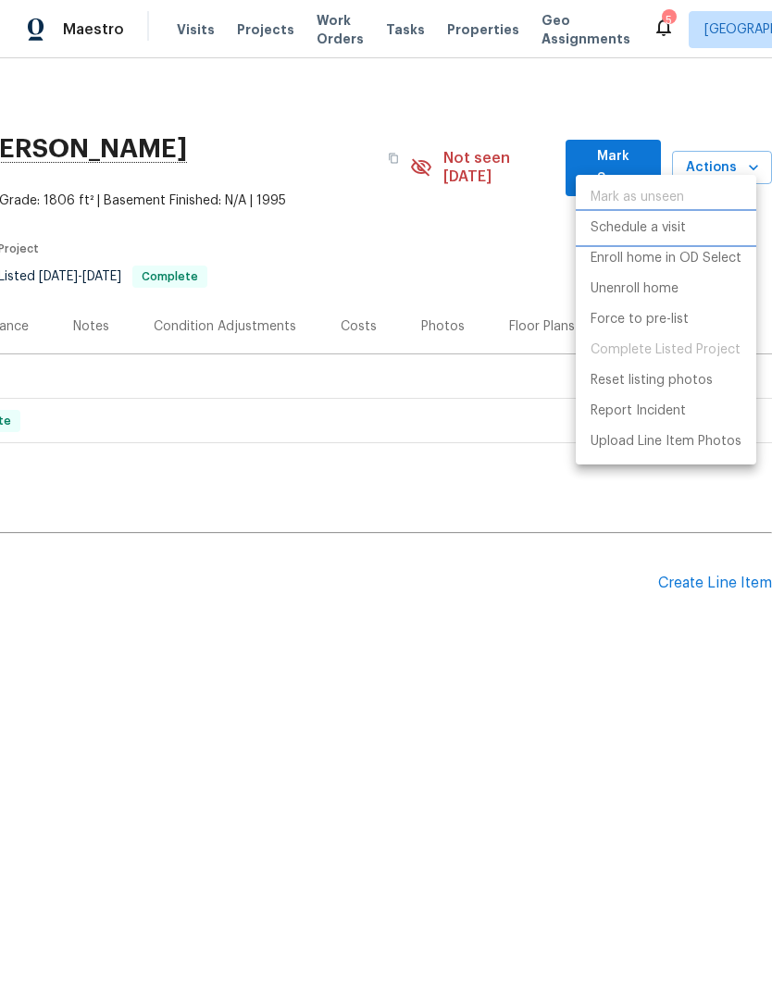
click at [678, 231] on p "Schedule a visit" at bounding box center [637, 227] width 95 height 19
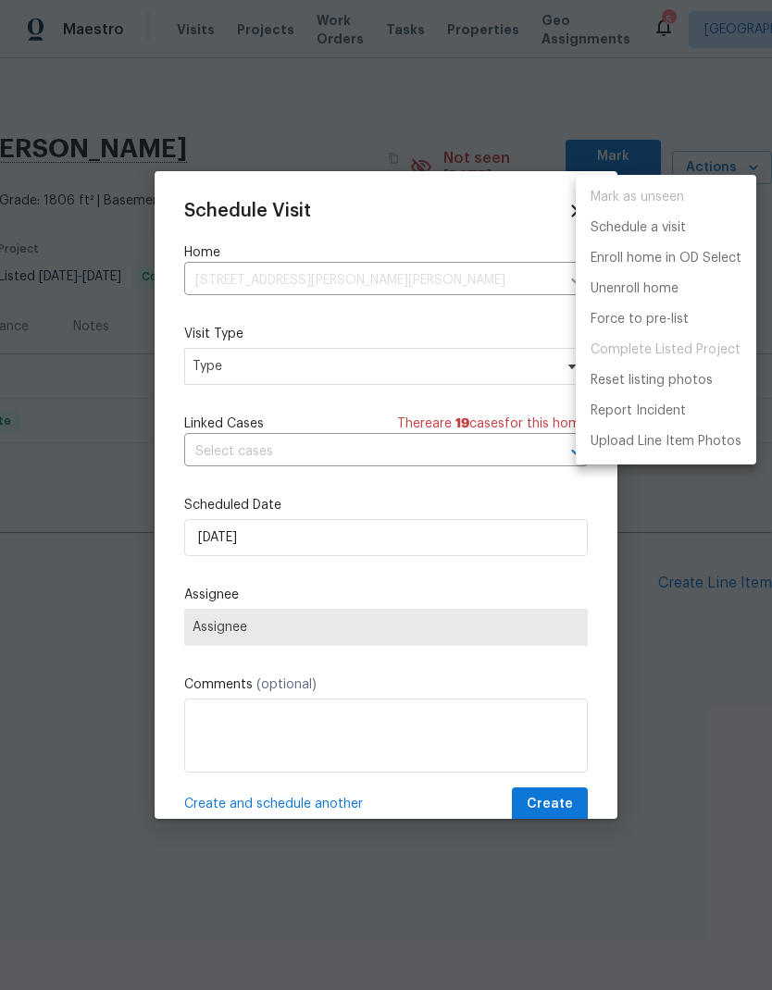
click at [307, 365] on div at bounding box center [386, 495] width 772 height 990
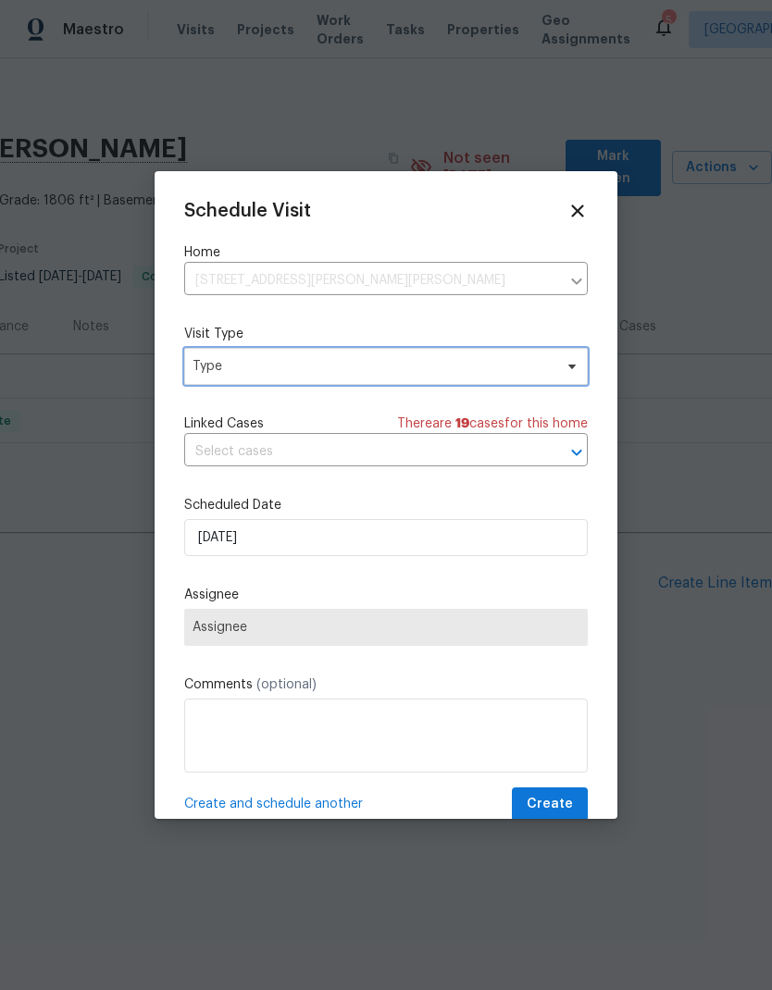
click at [277, 371] on span "Type" at bounding box center [372, 366] width 360 height 19
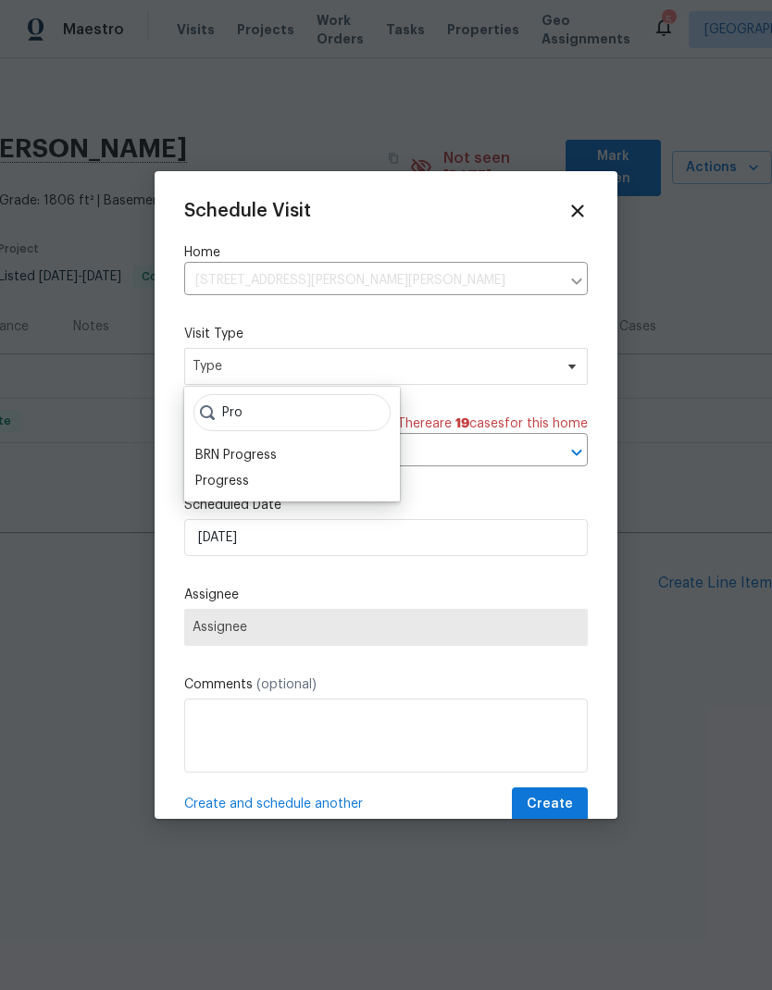
type input "Pro"
click at [232, 488] on div "Progress" at bounding box center [222, 481] width 54 height 19
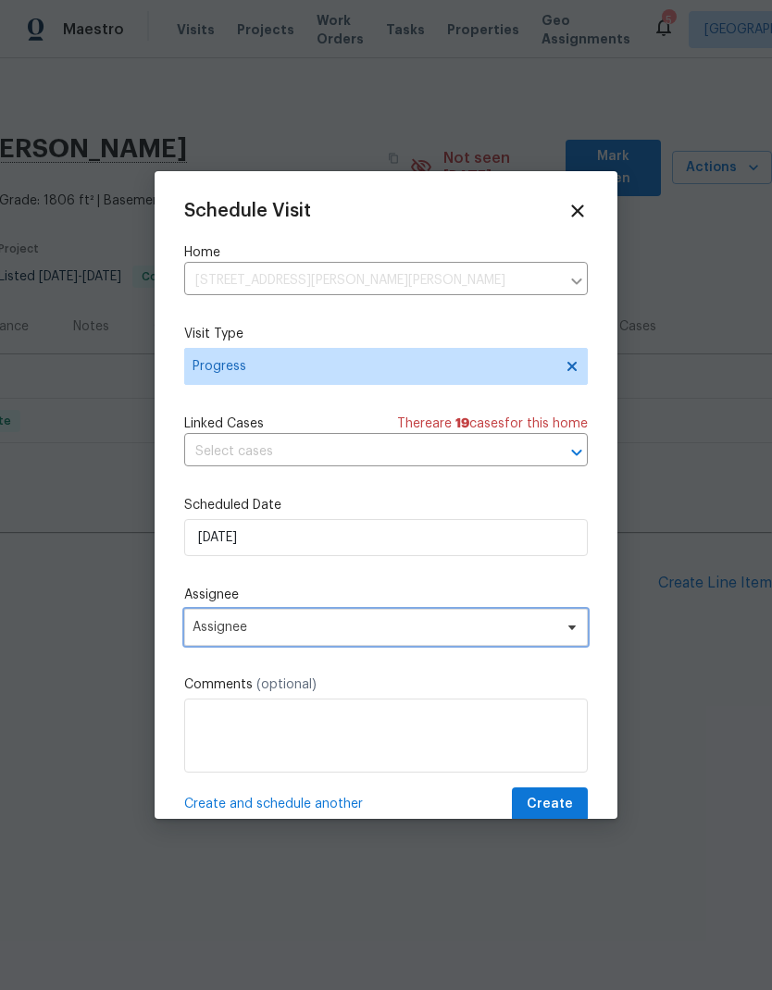
click at [240, 632] on span "Assignee" at bounding box center [373, 627] width 363 height 15
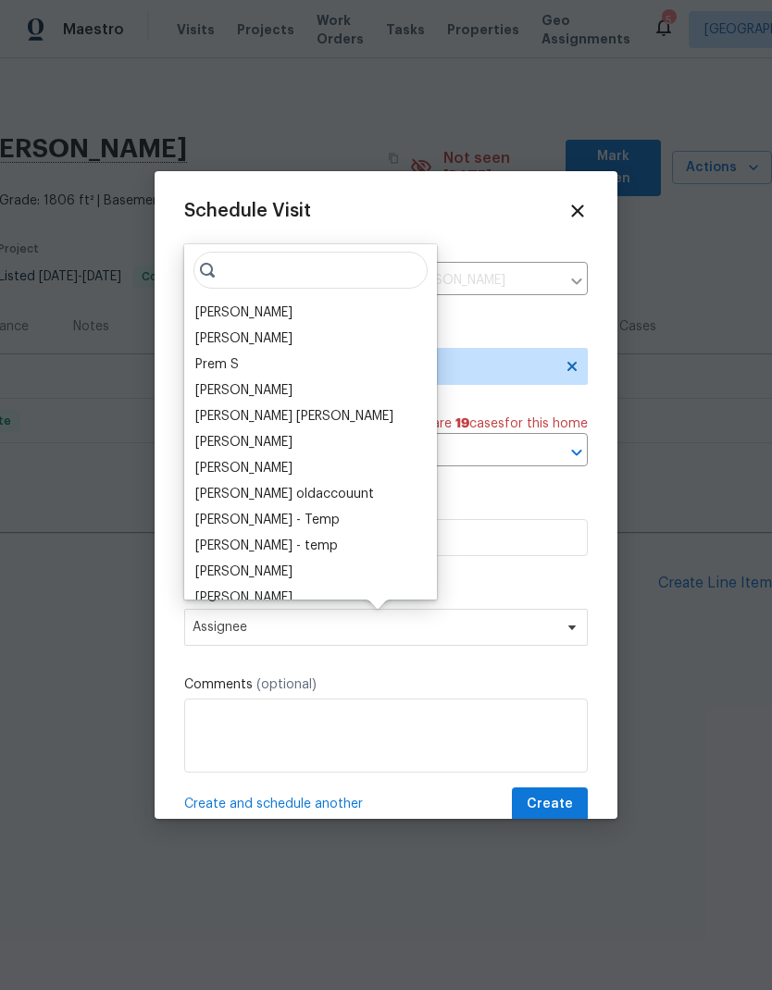
click at [258, 312] on div "[PERSON_NAME]" at bounding box center [243, 312] width 97 height 19
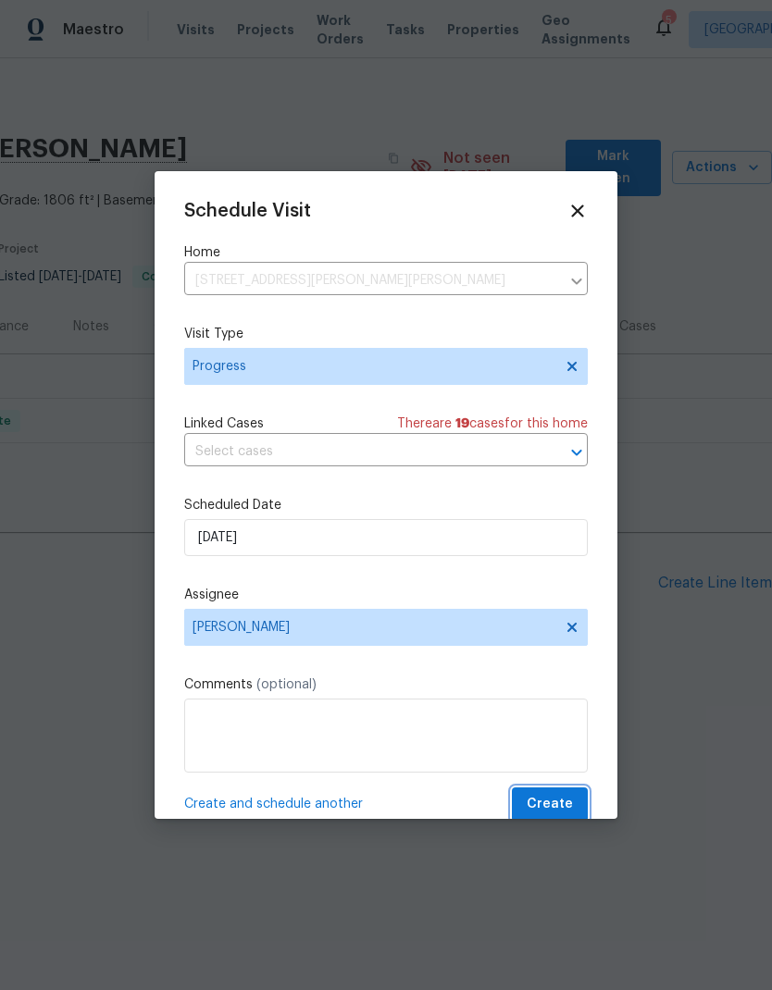
click at [560, 802] on span "Create" at bounding box center [549, 804] width 46 height 23
